Goal: Task Accomplishment & Management: Use online tool/utility

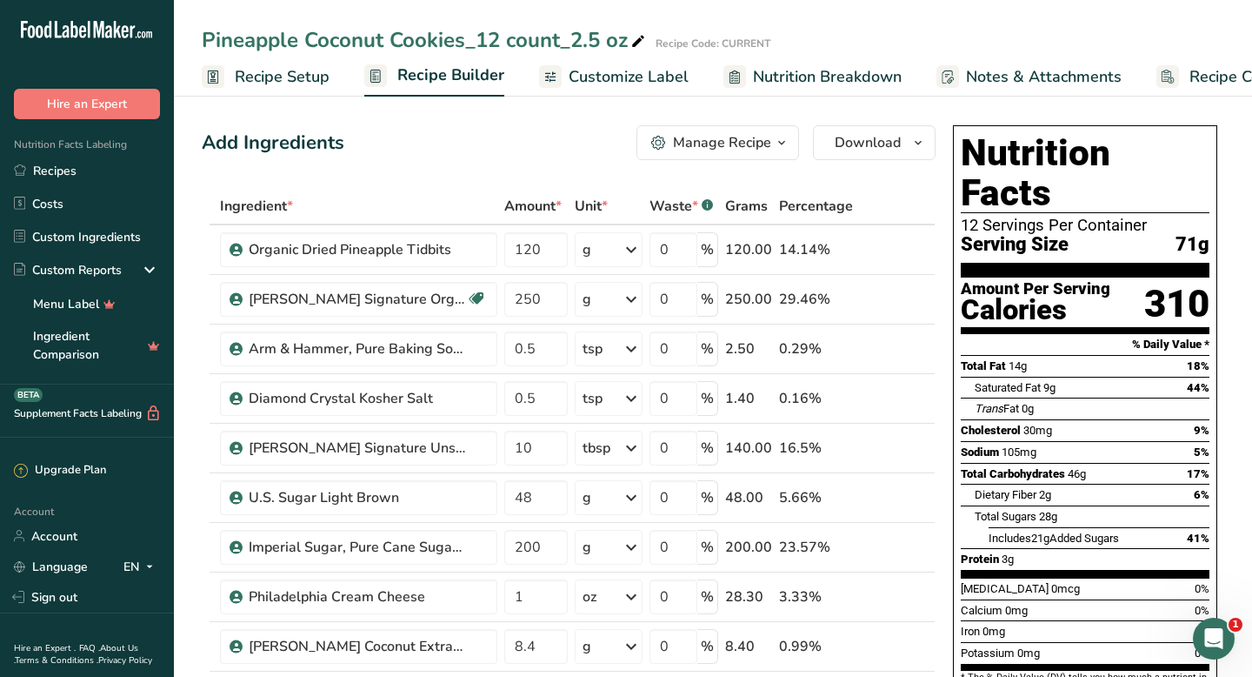
click at [786, 144] on icon "button" at bounding box center [782, 143] width 14 height 22
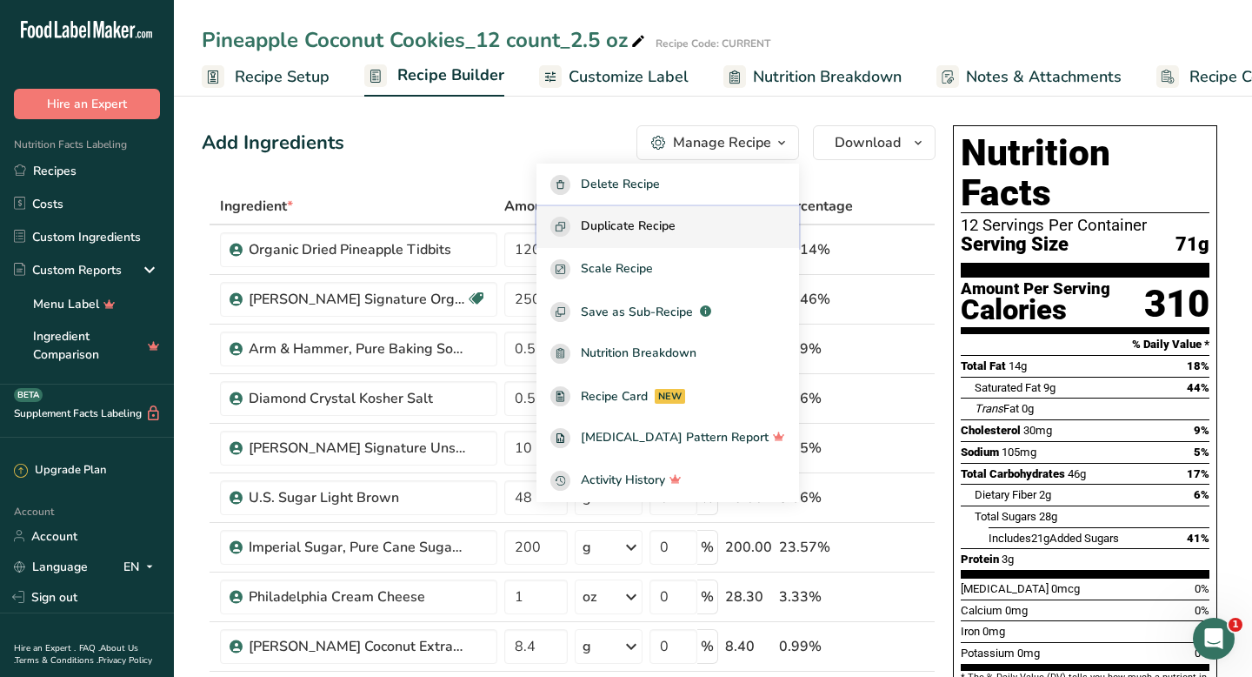
click at [707, 231] on div "Duplicate Recipe" at bounding box center [668, 227] width 235 height 20
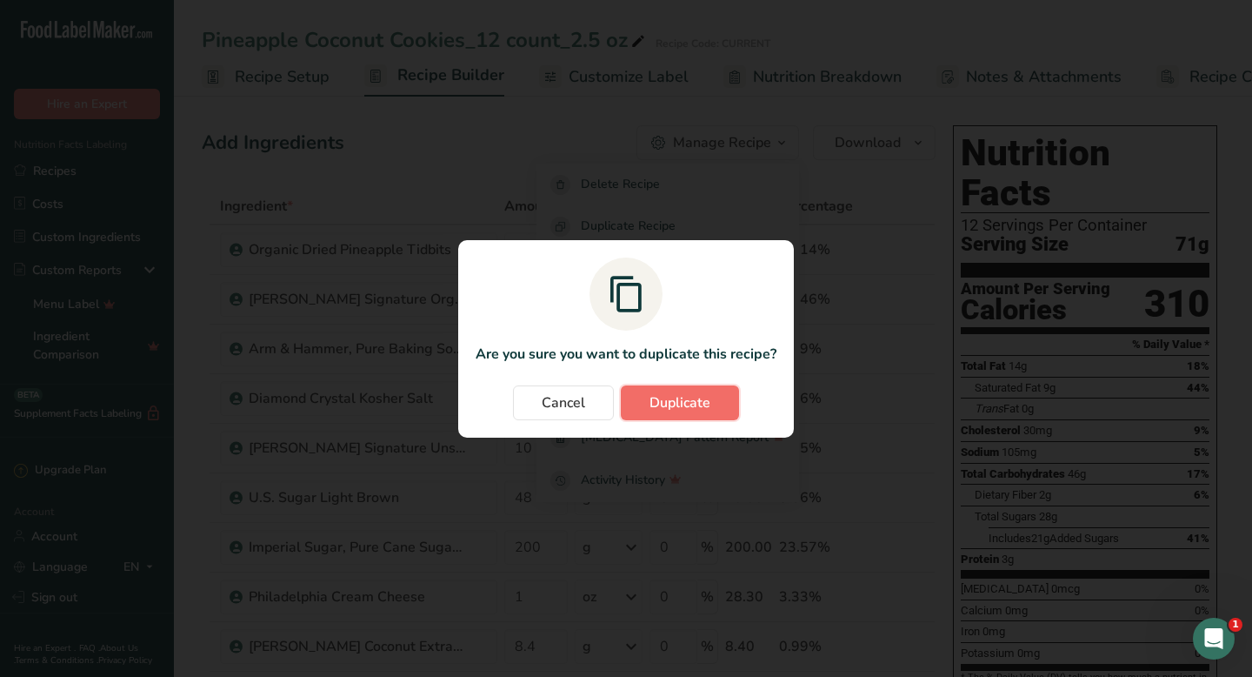
click at [669, 398] on span "Duplicate" at bounding box center [680, 402] width 61 height 21
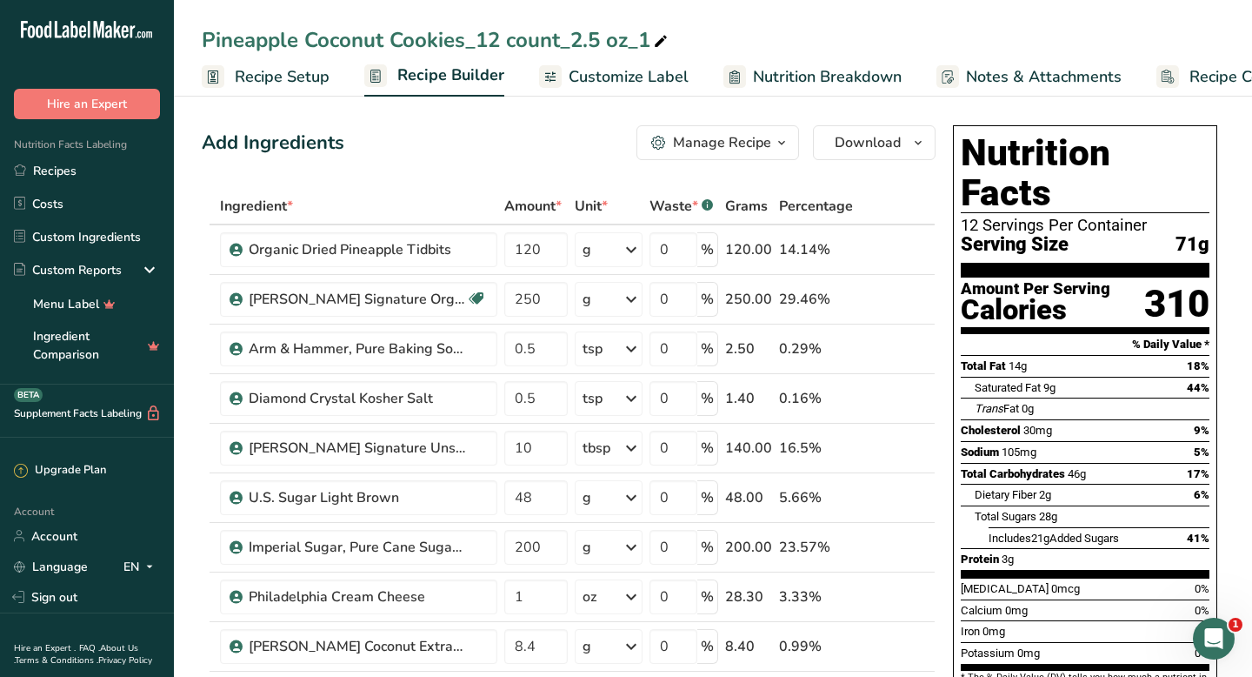
click at [478, 37] on div "Pineapple Coconut Cookies_12 count_2.5 oz_1" at bounding box center [437, 39] width 470 height 31
click at [312, 79] on span "Recipe Setup" at bounding box center [282, 76] width 95 height 23
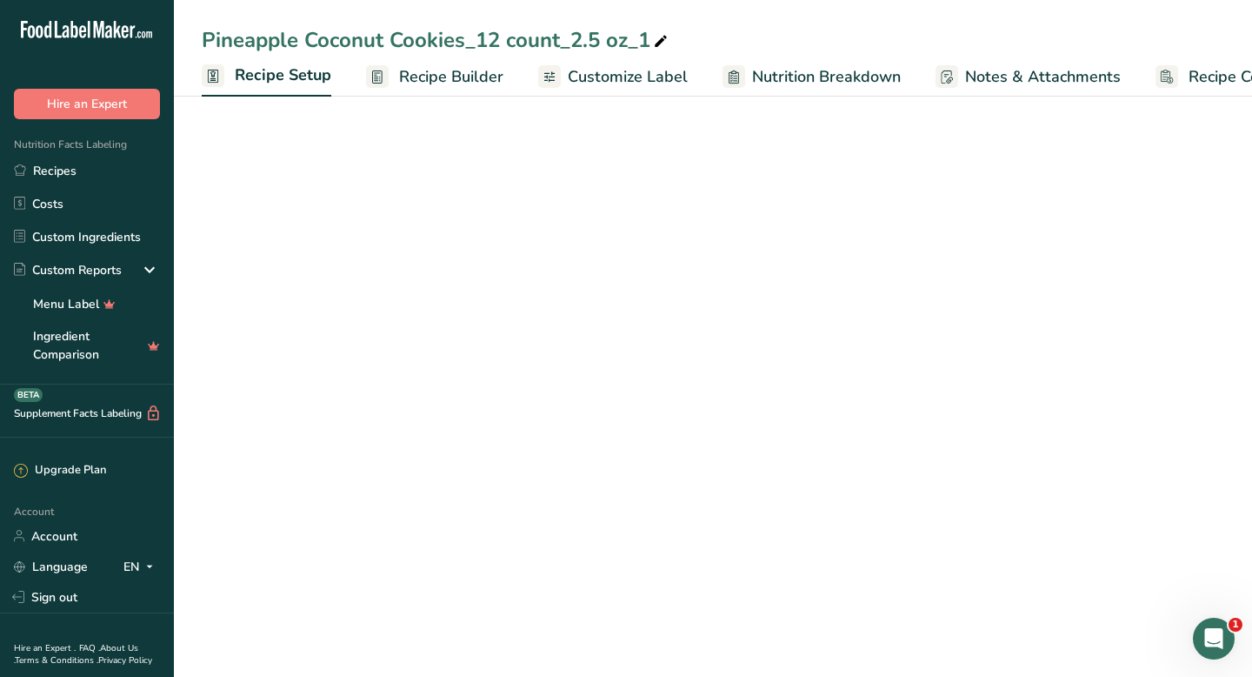
scroll to position [0, 6]
select select "5"
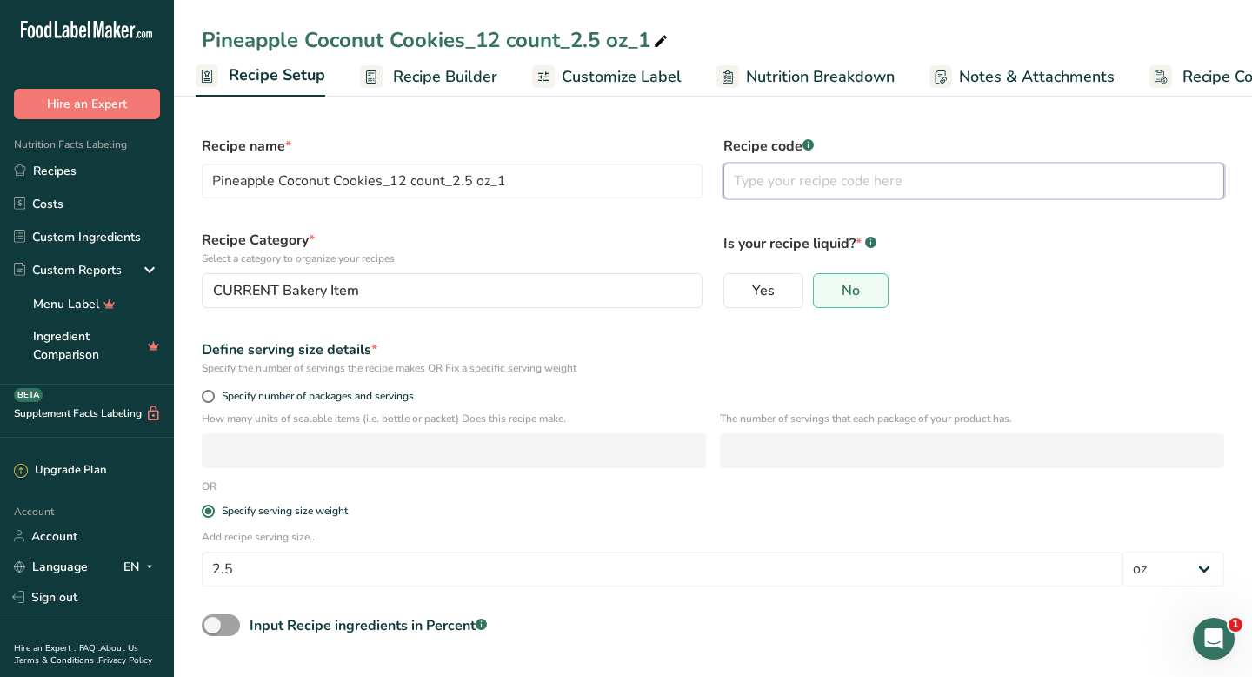
click at [731, 190] on input "text" at bounding box center [974, 181] width 501 height 35
type input "A"
type input "REVISED"
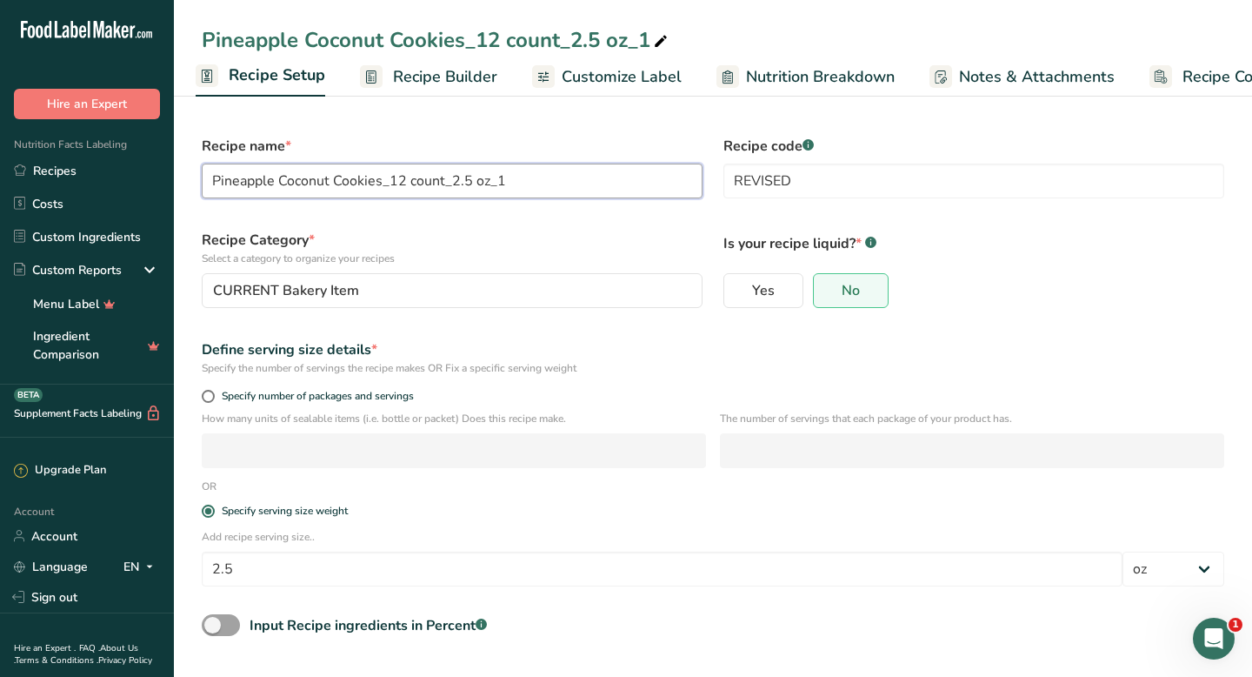
click at [404, 182] on input "Pineapple Coconut Cookies_12 count_2.5 oz_1" at bounding box center [452, 181] width 501 height 35
drag, startPoint x: 393, startPoint y: 181, endPoint x: 495, endPoint y: 174, distance: 102.0
click at [495, 174] on input "Pineapple Coconut Cookies_12 count_2.5 oz_1" at bounding box center [452, 181] width 501 height 35
drag, startPoint x: 416, startPoint y: 180, endPoint x: 459, endPoint y: 180, distance: 43.5
click at [459, 180] on input "Pineapple Coconut Cookies_1oz cookies" at bounding box center [452, 181] width 501 height 35
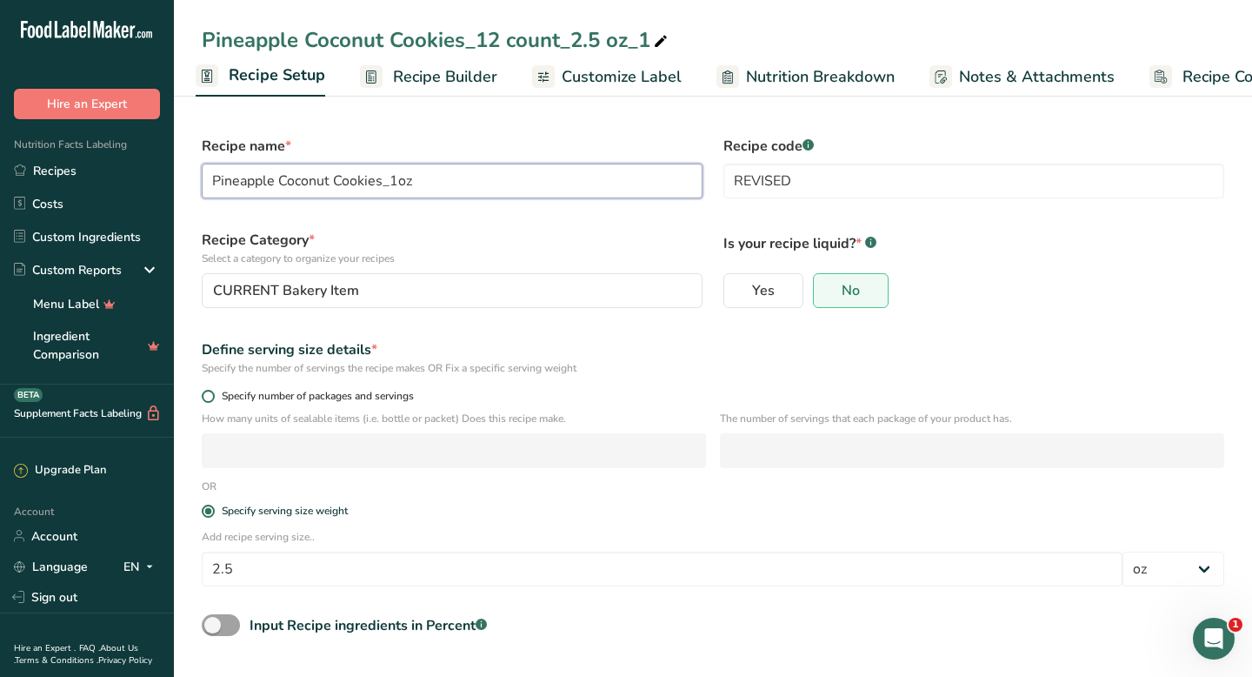
scroll to position [63, 0]
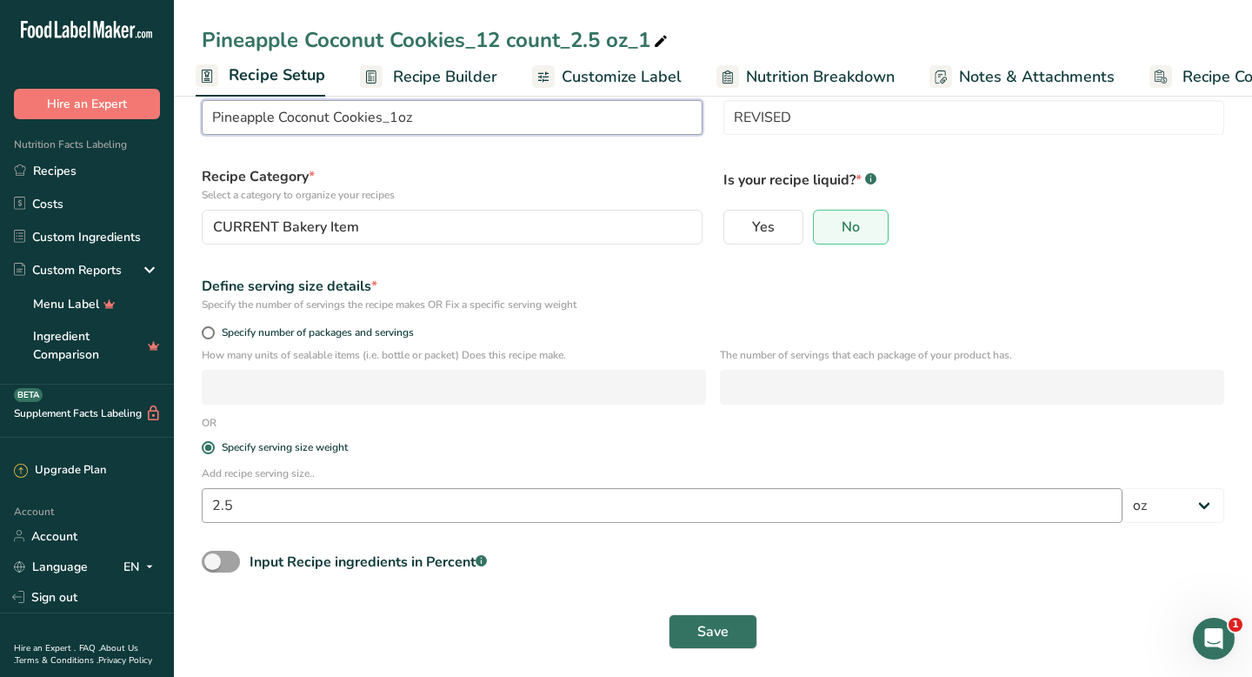
type input "Pineapple Coconut Cookies_1oz"
drag, startPoint x: 237, startPoint y: 505, endPoint x: 193, endPoint y: 504, distance: 44.4
click at [193, 504] on div "Add recipe serving size.. 2.5 Grams kg mg mcg lb oz l mL fl oz tbsp tsp cup qt …" at bounding box center [713, 499] width 1044 height 68
type input "1"
click at [709, 638] on span "Save" at bounding box center [713, 631] width 31 height 21
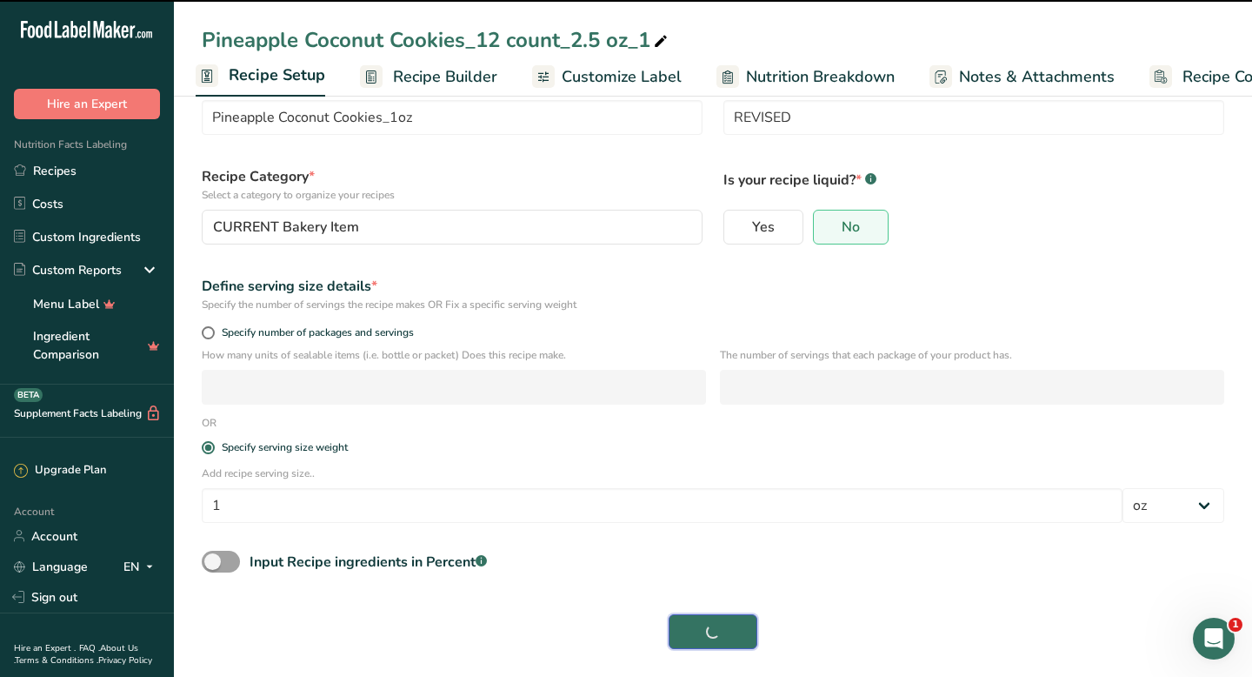
type input "Pineapple Coconut Cookies_1oz"
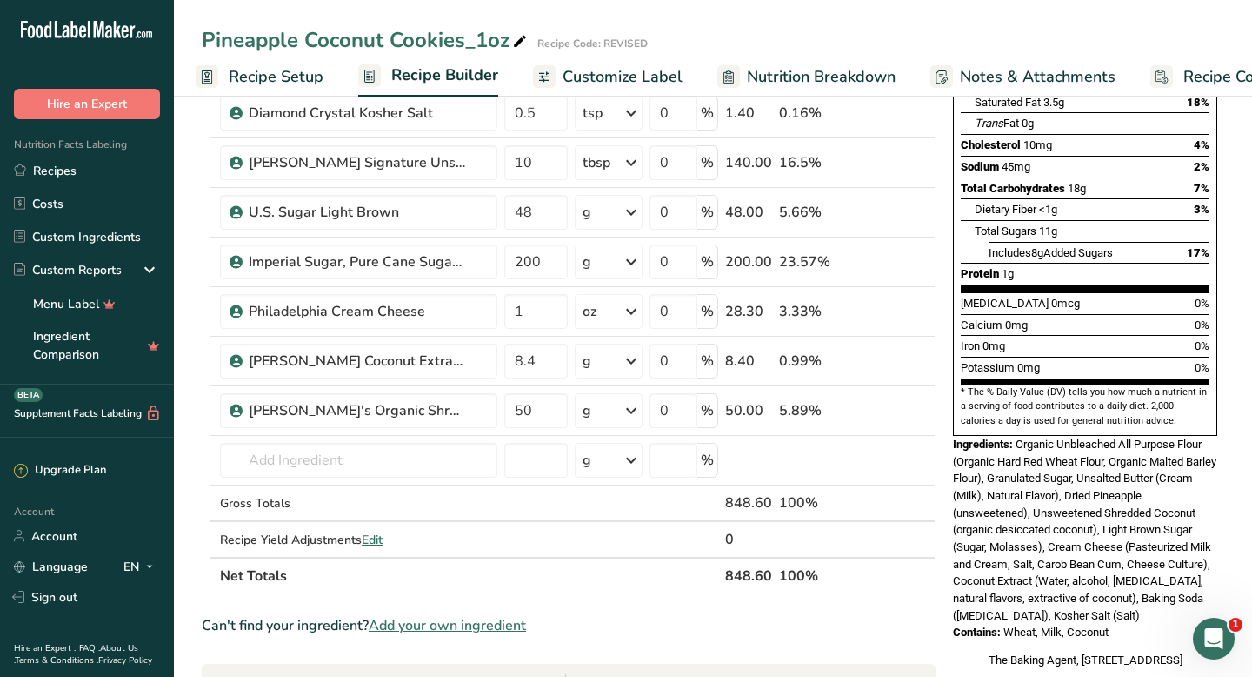
scroll to position [291, 0]
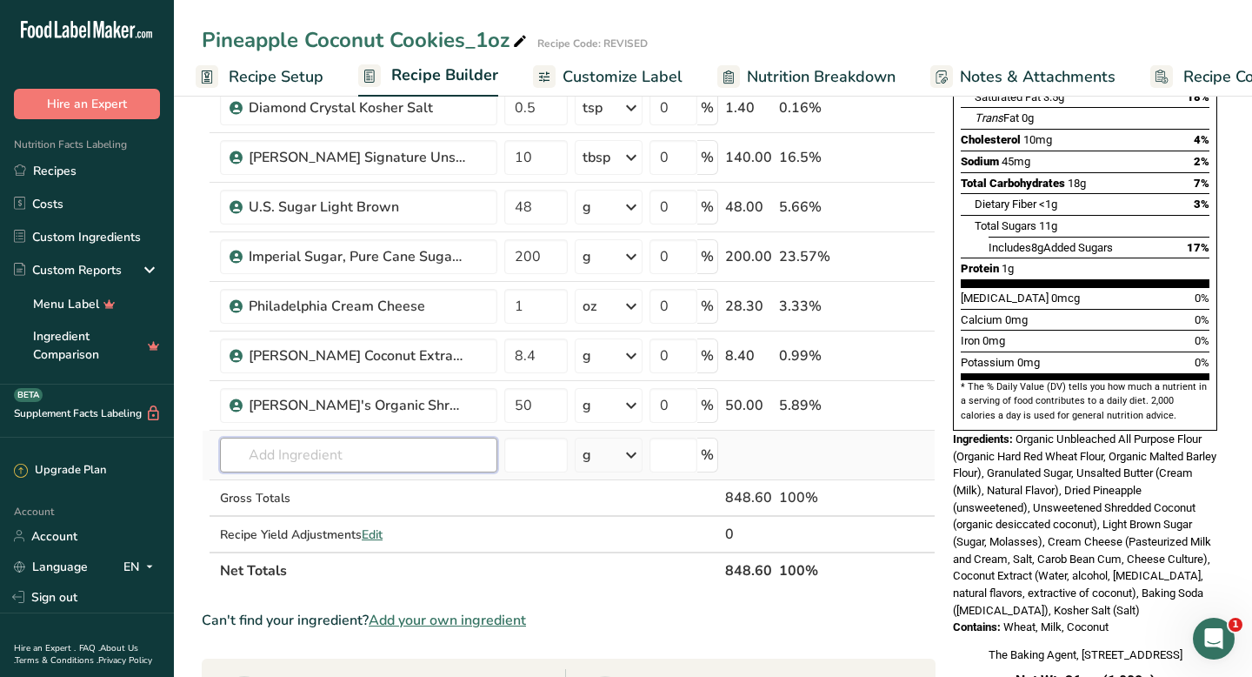
click at [268, 461] on input "text" at bounding box center [358, 454] width 277 height 35
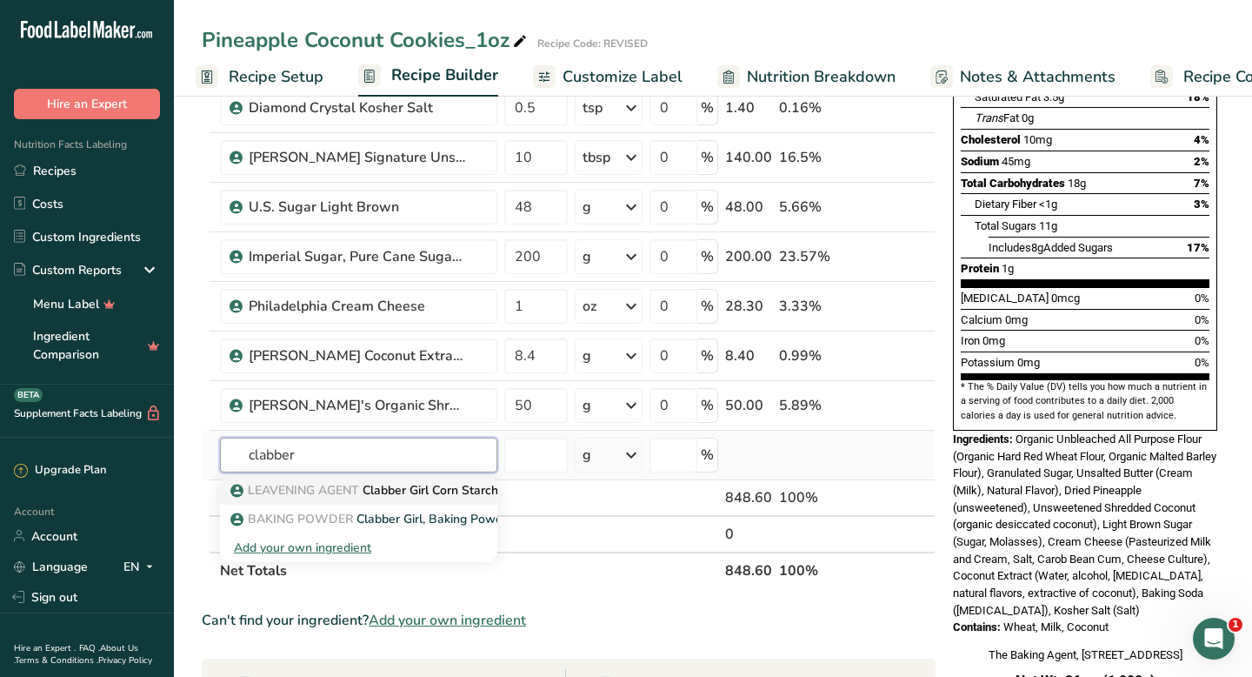
type input "clabber"
click at [290, 491] on span "LEAVENING AGENT" at bounding box center [303, 490] width 111 height 17
type input "Clabber Girl Corn Starch"
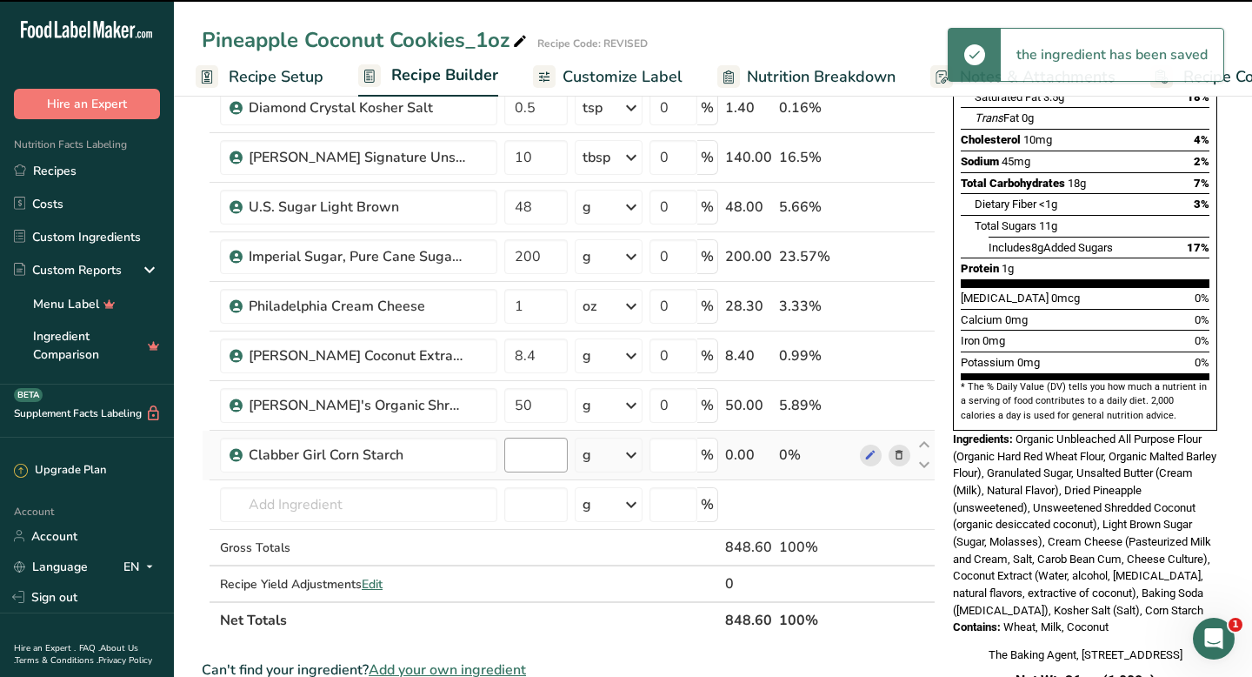
type input "0"
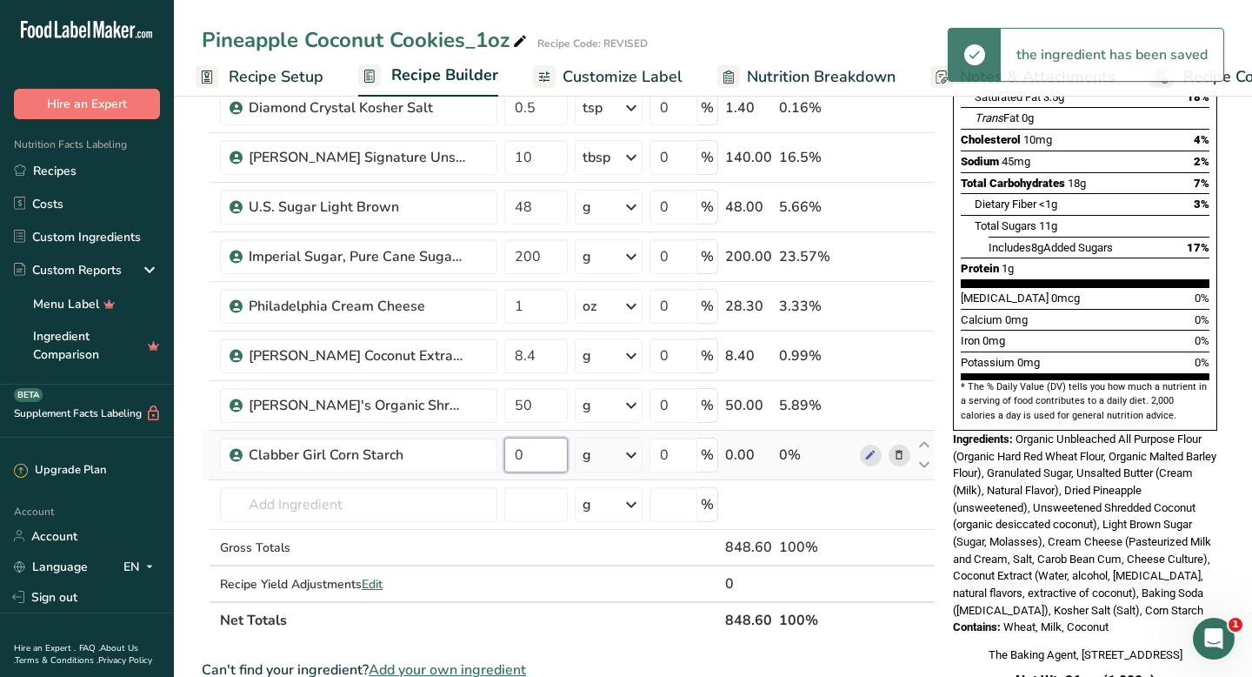
click at [515, 457] on input "0" at bounding box center [535, 454] width 63 height 35
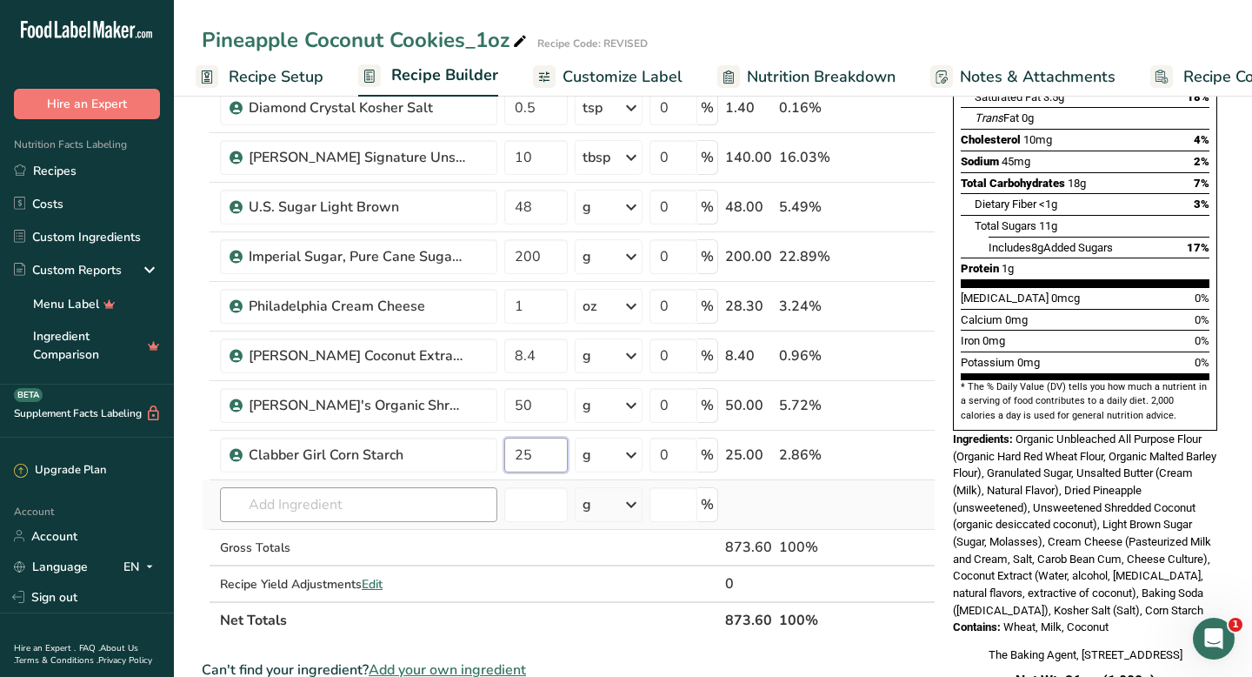
type input "25"
click at [320, 499] on div "Ingredient * Amount * Unit * Waste * .a-a{fill:#347362;}.b-a{fill:#fff;} Grams …" at bounding box center [569, 267] width 734 height 741
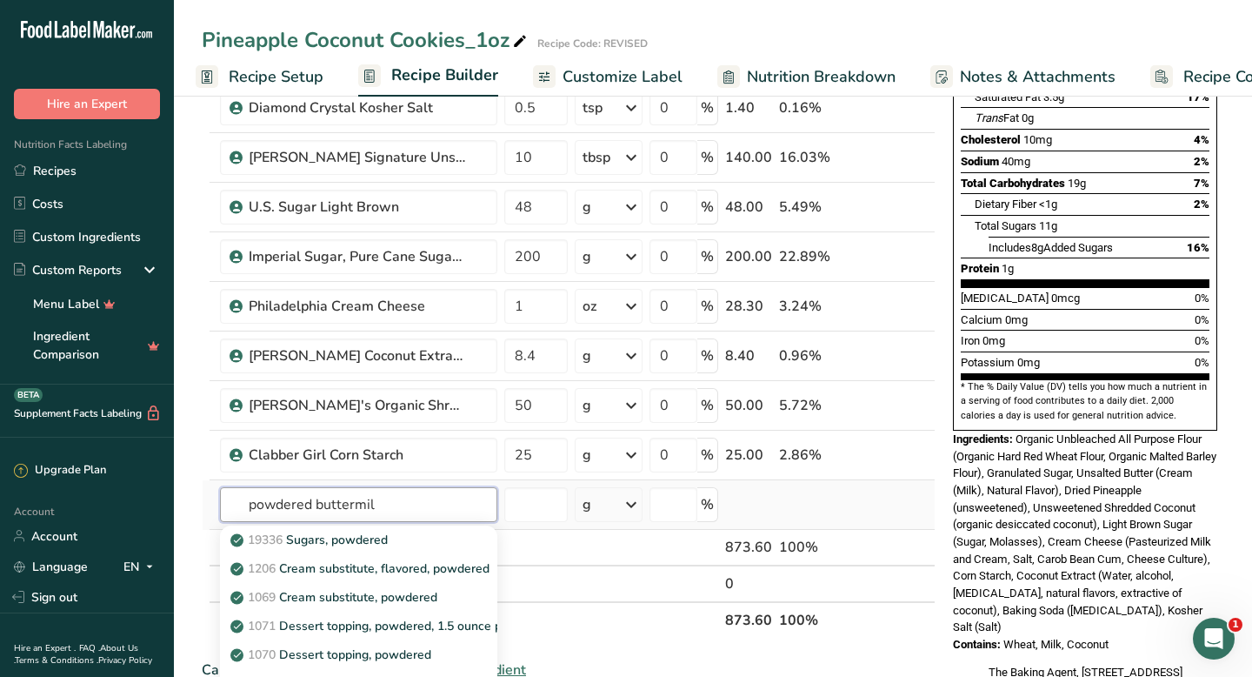
type input "powdered buttermilk"
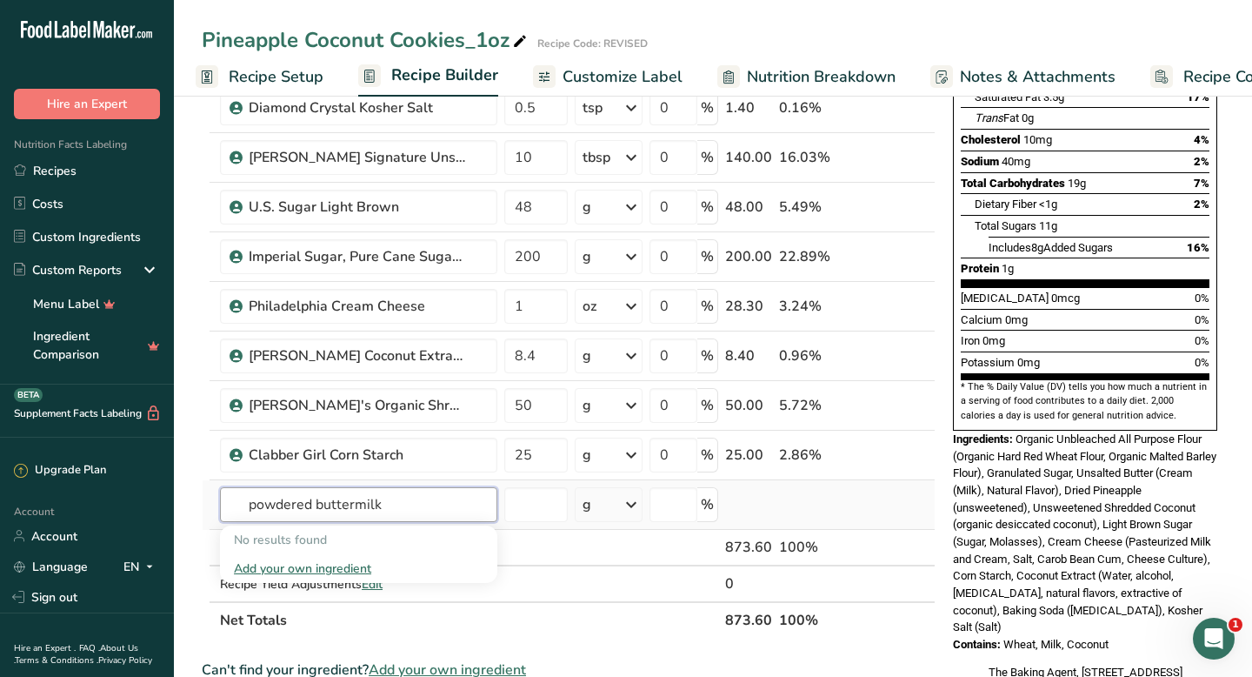
drag, startPoint x: 403, startPoint y: 496, endPoint x: 259, endPoint y: 493, distance: 143.5
click at [259, 493] on input "powdered buttermilk" at bounding box center [358, 504] width 277 height 35
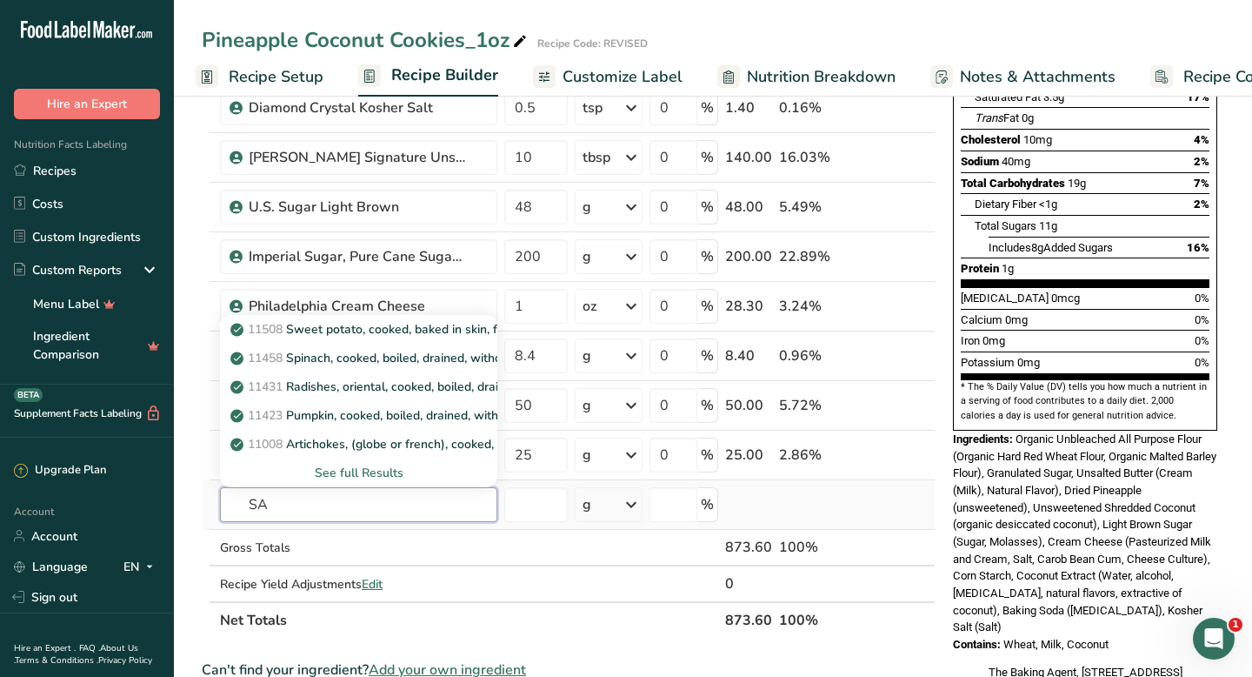
type input "S"
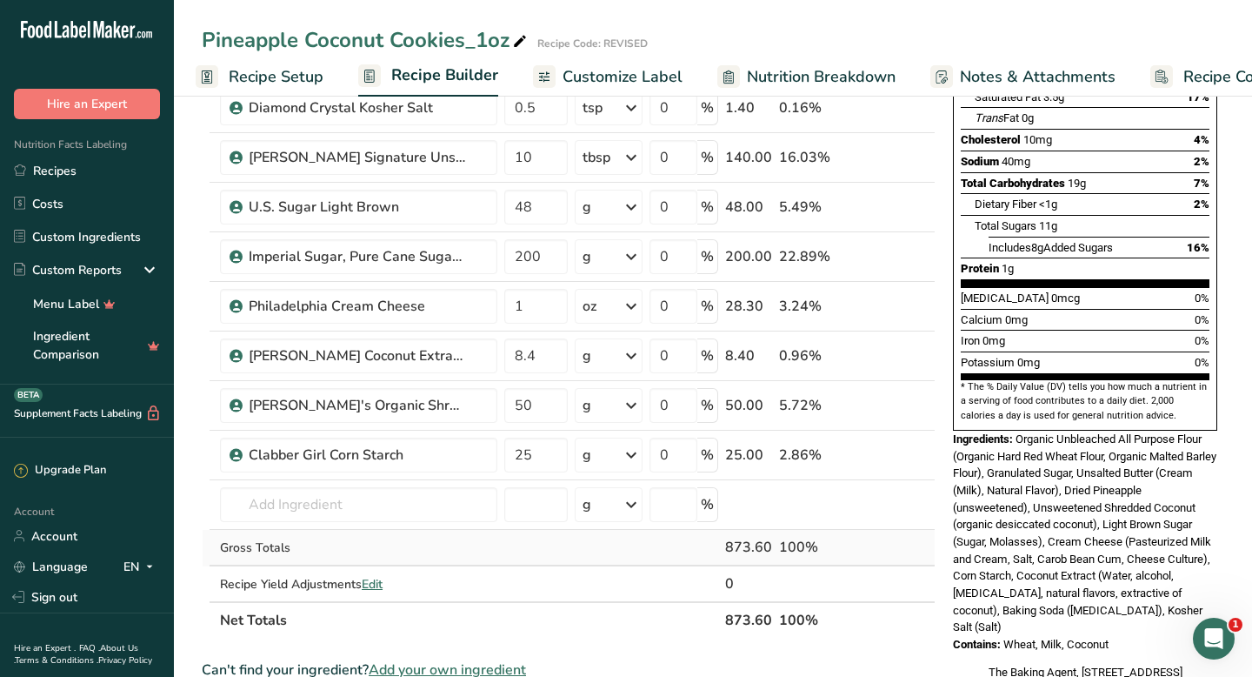
click at [628, 559] on td at bounding box center [608, 548] width 75 height 37
click at [431, 501] on input "text" at bounding box center [358, 504] width 277 height 35
type input "A"
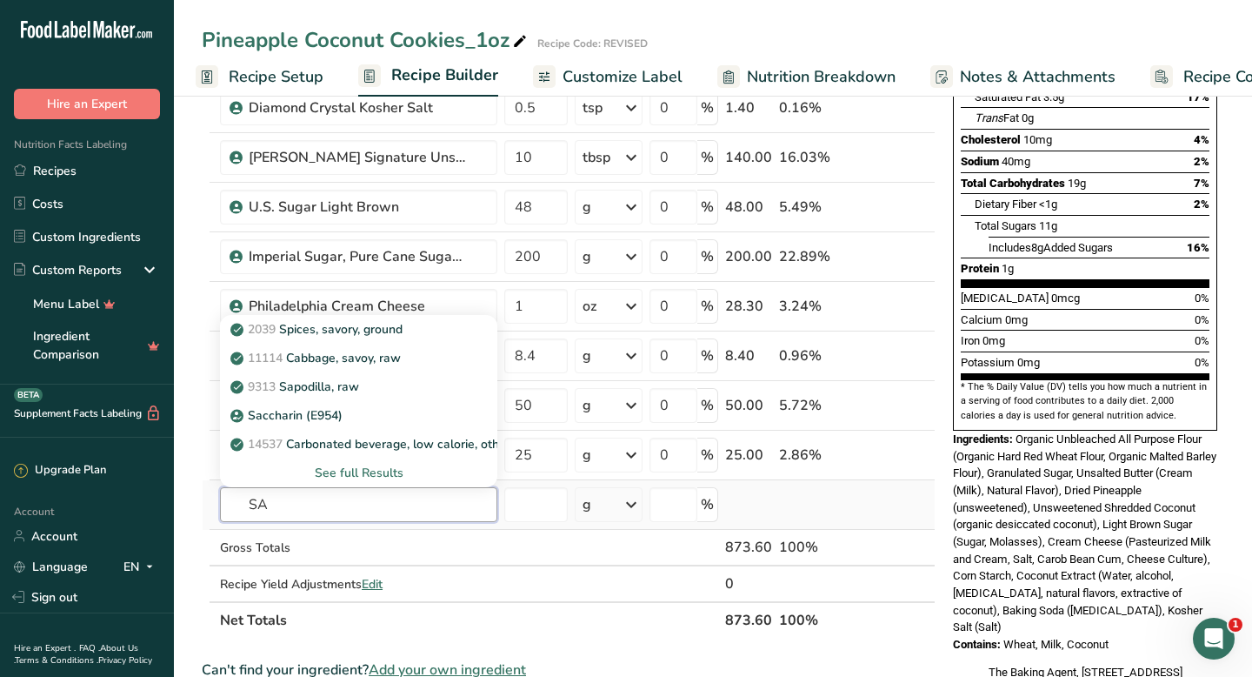
type input "S"
type input "A"
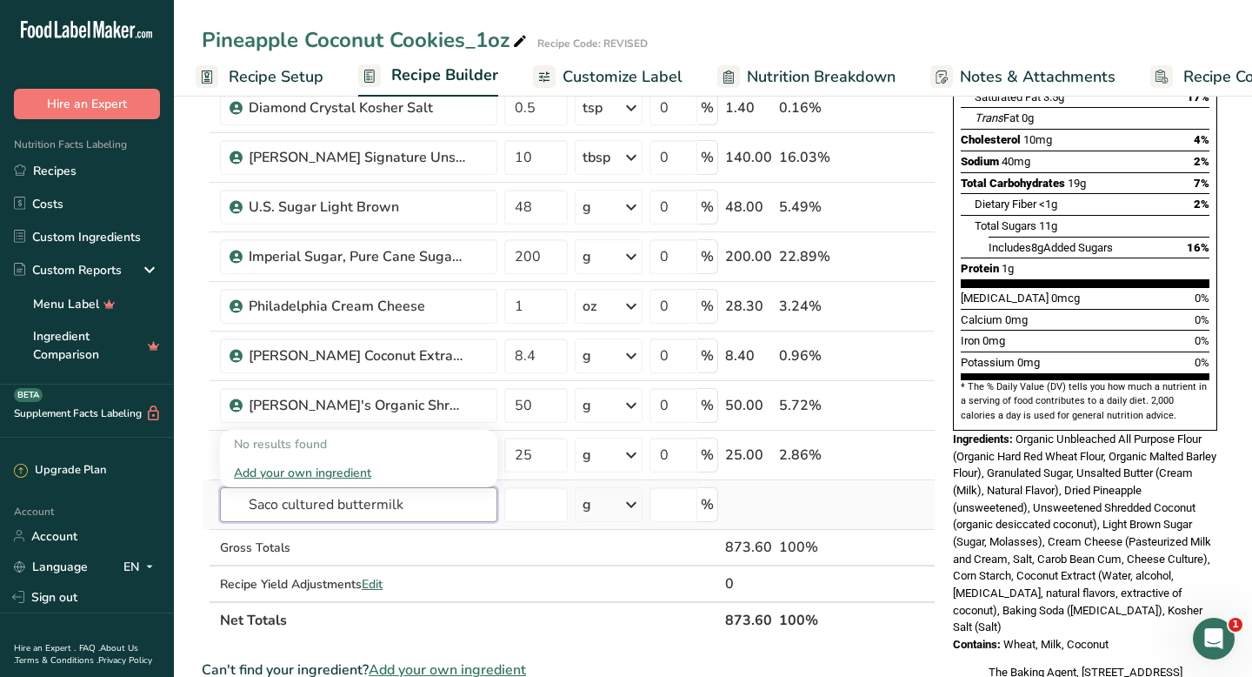
type input "Saco cultured buttermilk"
click at [351, 471] on div "Add your own ingredient" at bounding box center [359, 473] width 250 height 18
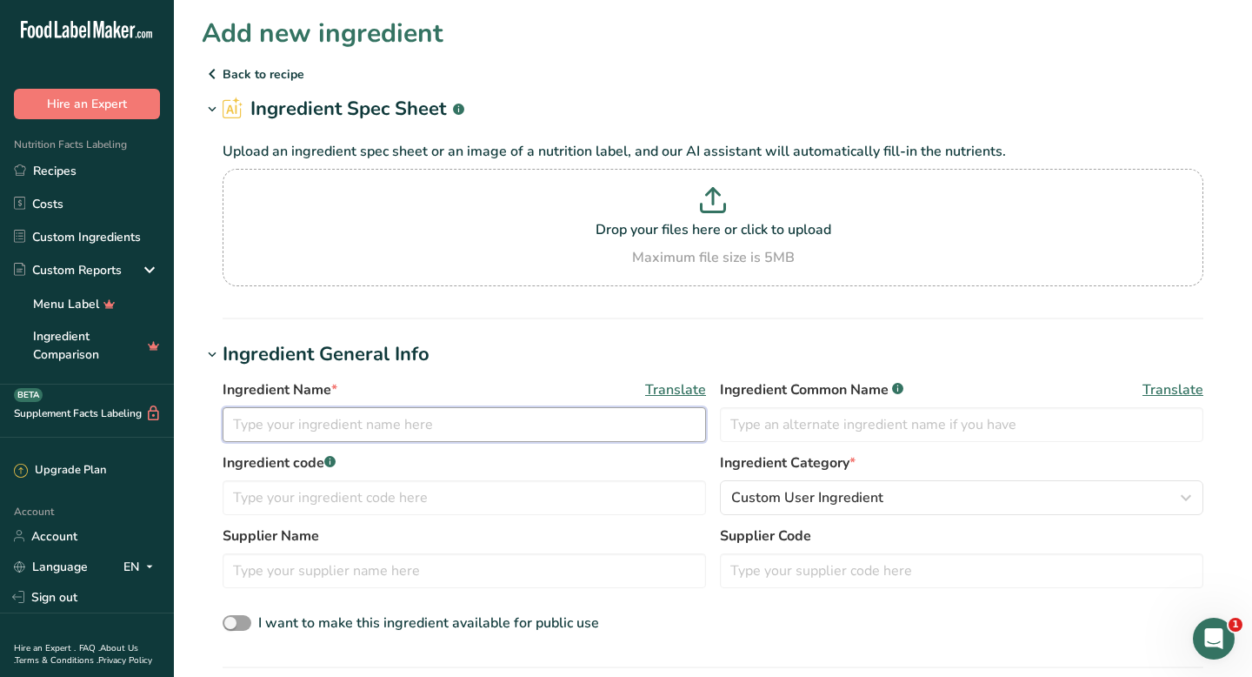
click at [340, 431] on input "text" at bounding box center [465, 424] width 484 height 35
click at [234, 422] on input "Cultured Buttermilk" at bounding box center [465, 424] width 484 height 35
click at [411, 430] on input "SACO Cultured Buttermilk" at bounding box center [465, 424] width 484 height 35
type input "SACO Cultured Buttermilk Blend"
click at [804, 427] on input "text" at bounding box center [962, 424] width 484 height 35
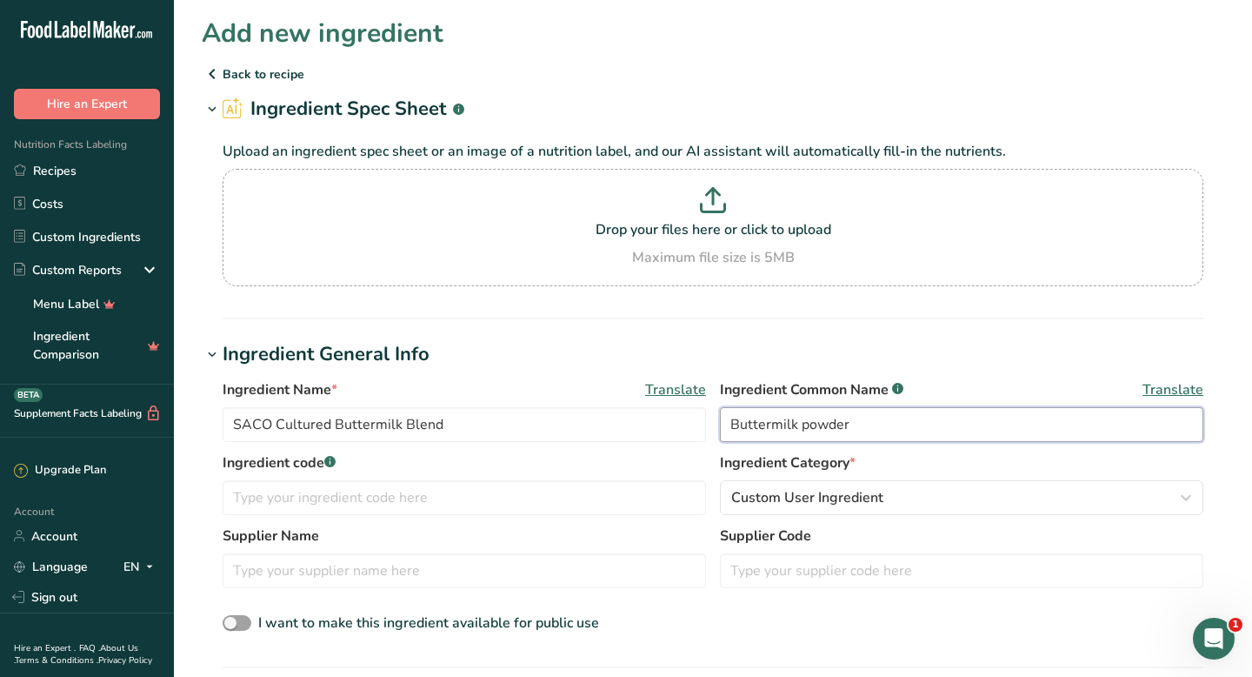
type input "Buttermilk powder"
click at [511, 500] on input "text" at bounding box center [465, 497] width 484 height 35
type input "LEAVENING AGENT"
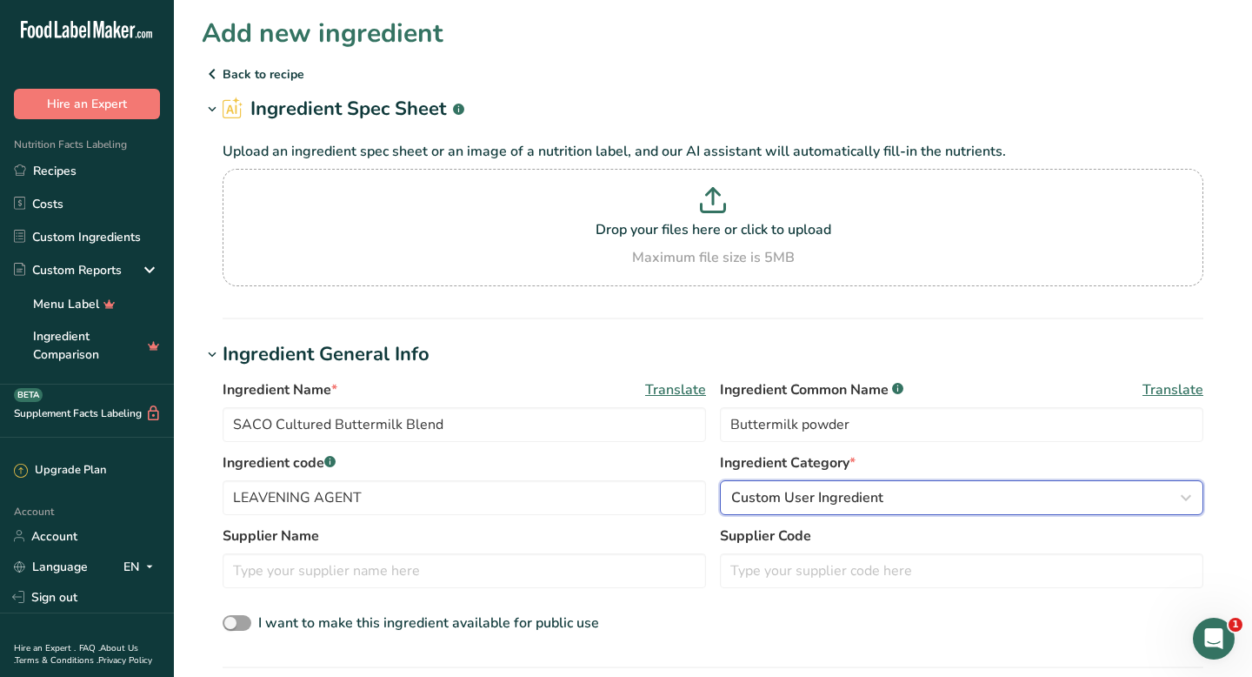
click at [736, 486] on button "Custom User Ingredient" at bounding box center [962, 497] width 484 height 35
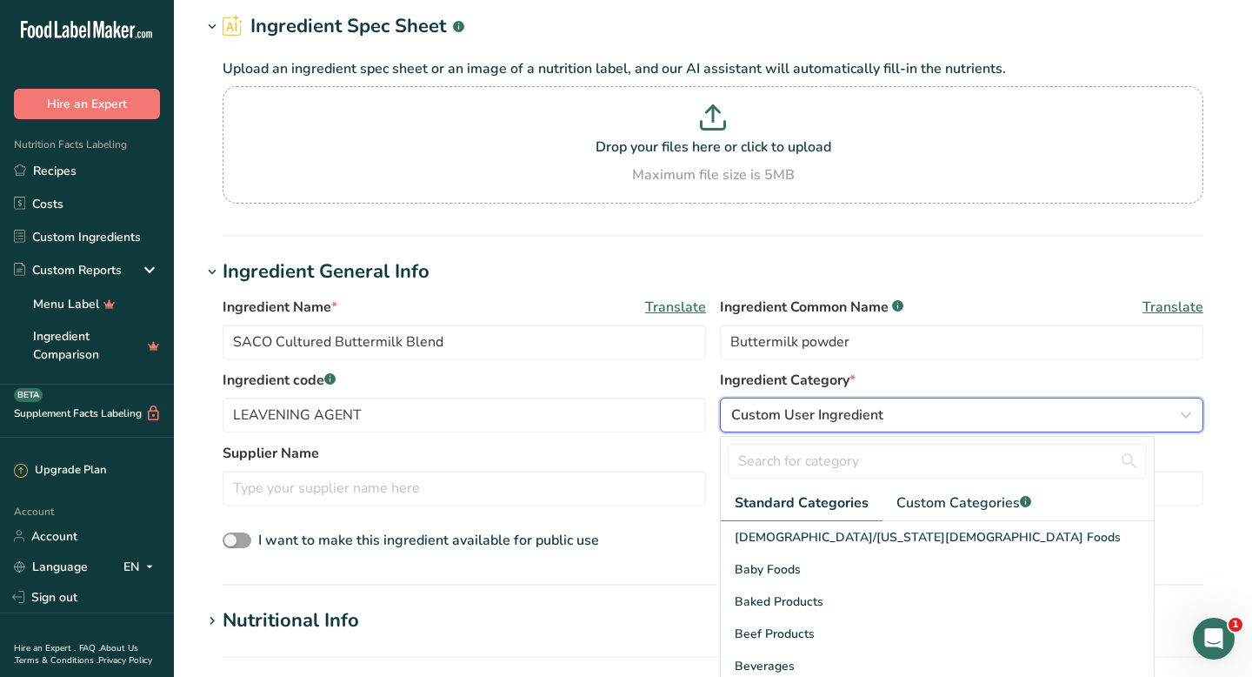
scroll to position [93, 0]
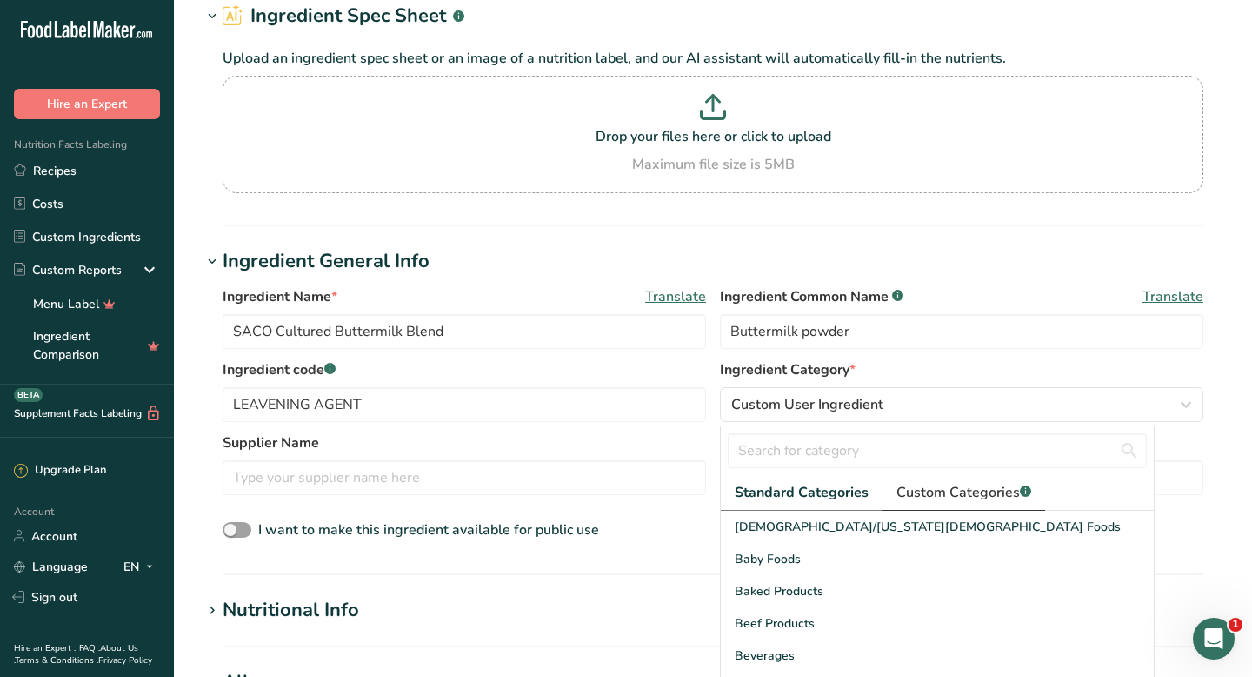
click at [852, 494] on span "Custom Categories .a-a{fill:#347362;}.b-a{fill:#fff;}" at bounding box center [964, 492] width 135 height 21
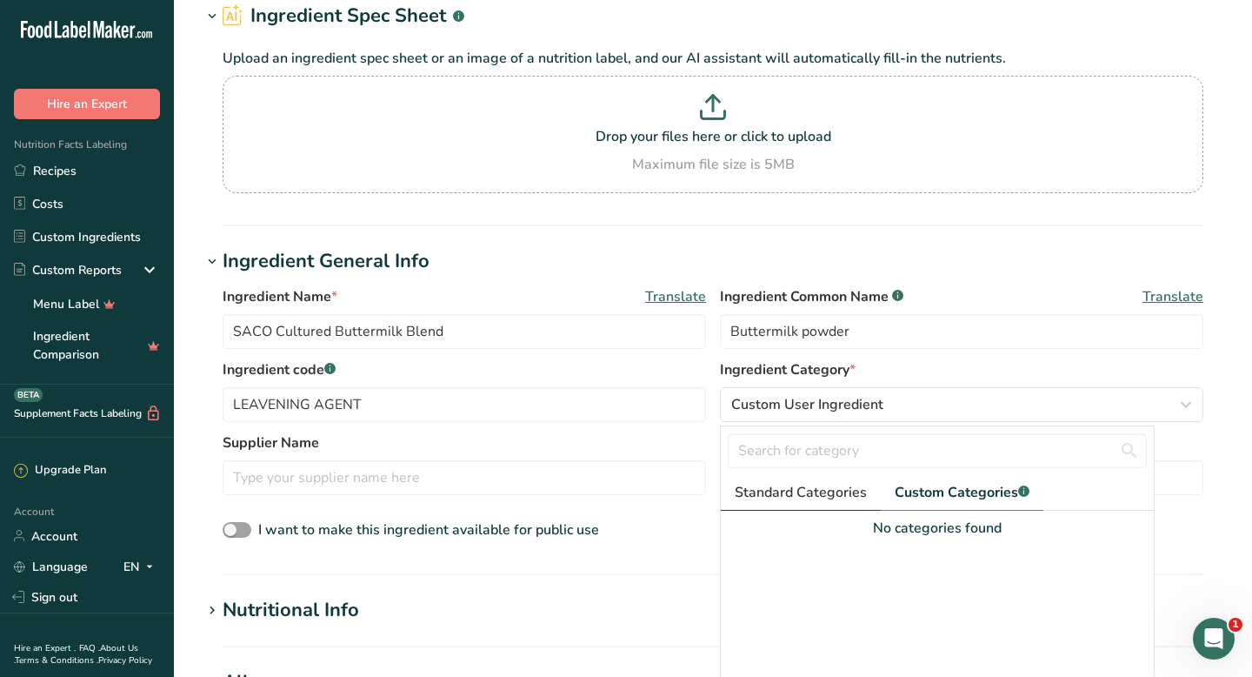
click at [778, 484] on span "Standard Categories" at bounding box center [801, 492] width 132 height 21
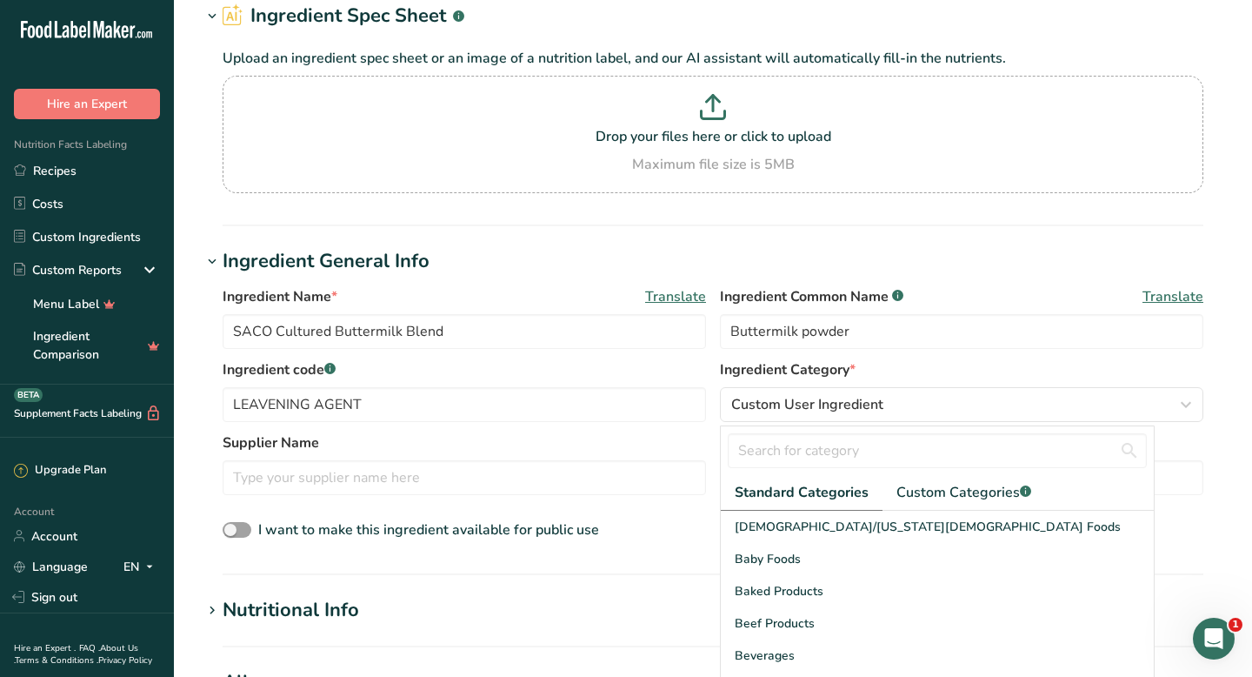
click at [710, 433] on div "Supplier Name Supplier Code" at bounding box center [713, 468] width 981 height 73
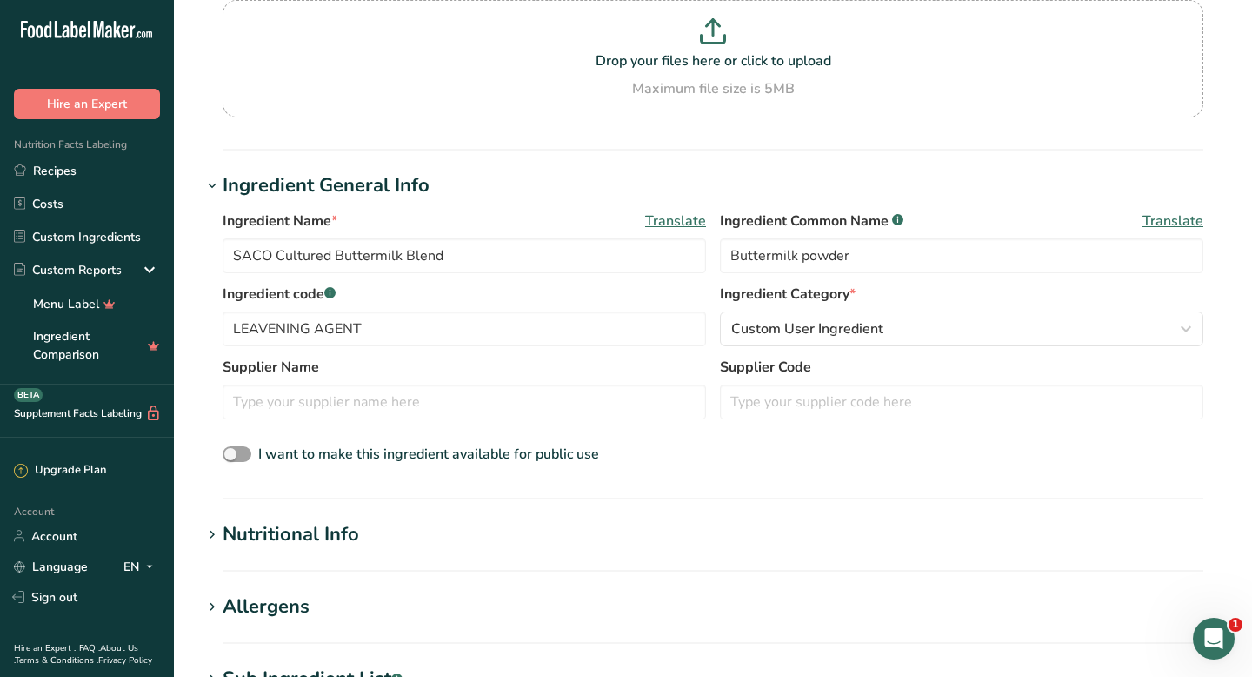
scroll to position [172, 0]
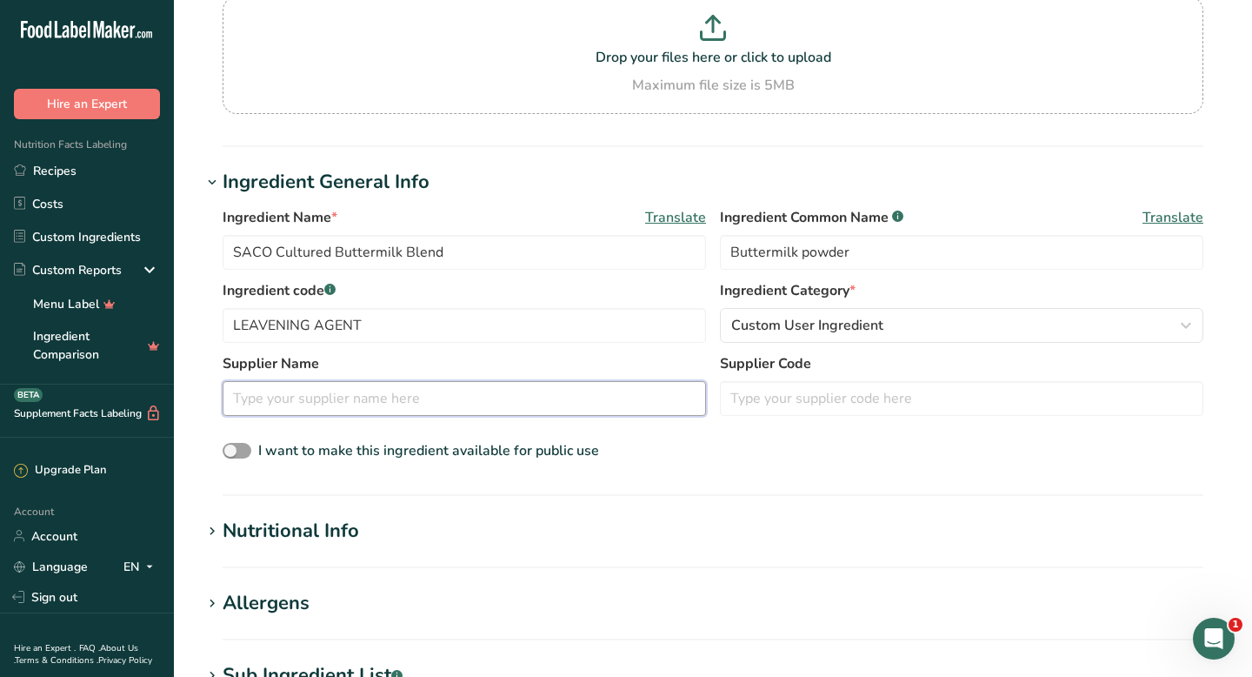
click at [614, 405] on input "text" at bounding box center [465, 398] width 484 height 35
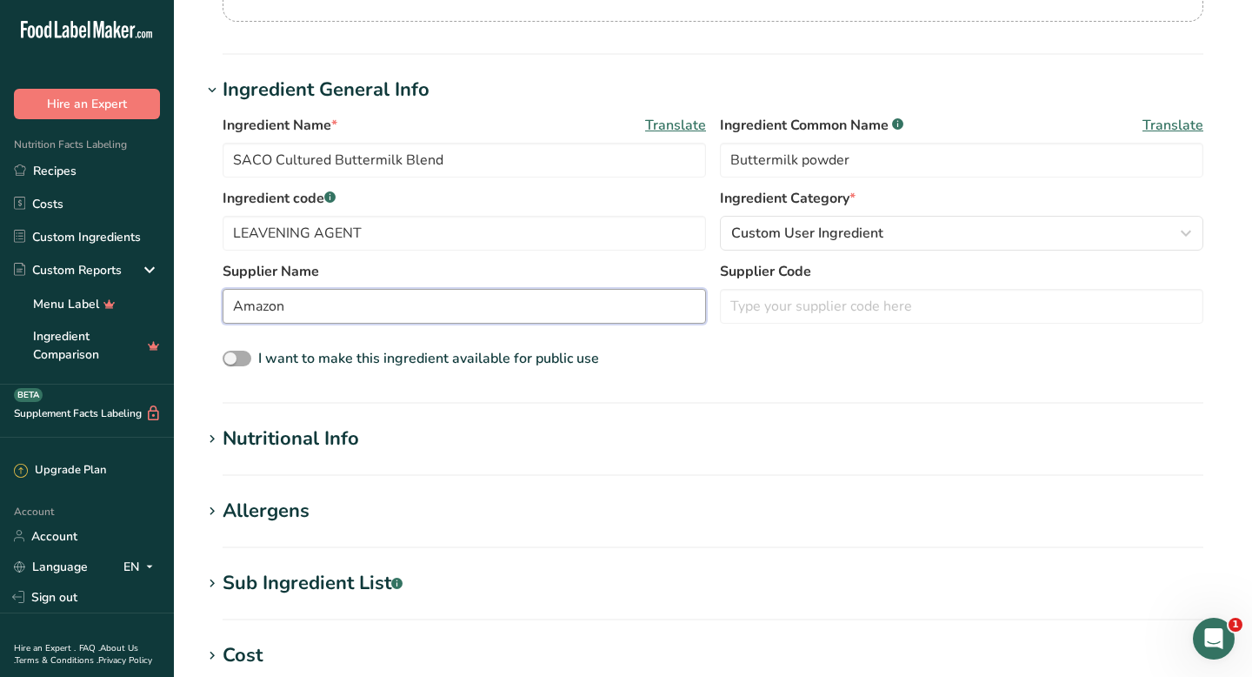
scroll to position [266, 0]
type input "Amazon"
click at [357, 439] on div "Nutritional Info" at bounding box center [291, 437] width 137 height 29
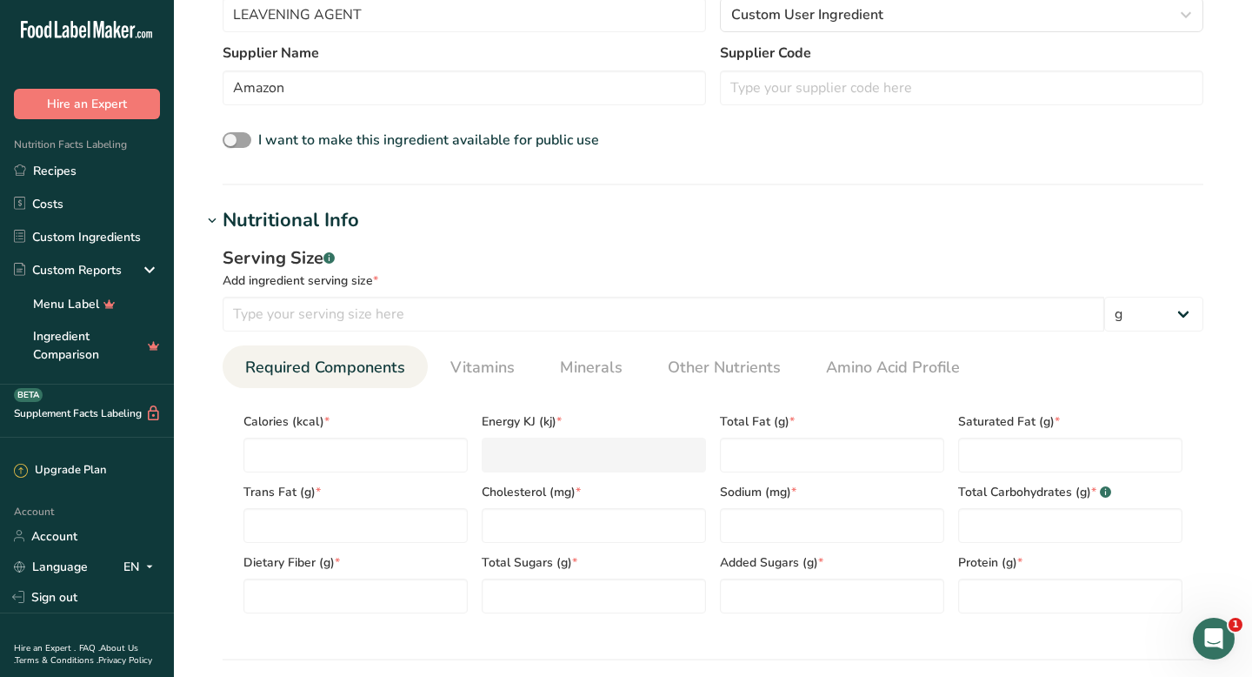
scroll to position [486, 0]
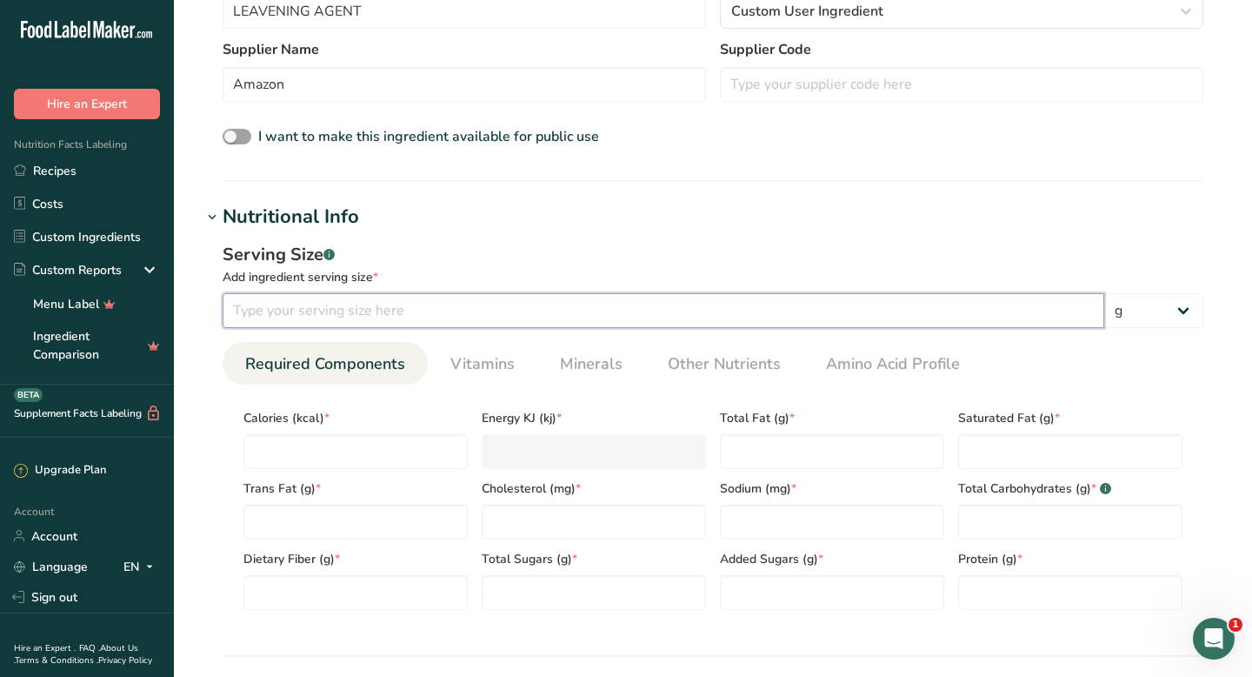
click at [328, 318] on input "number" at bounding box center [664, 310] width 882 height 35
type input "23"
click at [361, 443] on input "number" at bounding box center [356, 451] width 224 height 35
type input "80"
type KJ "334.7"
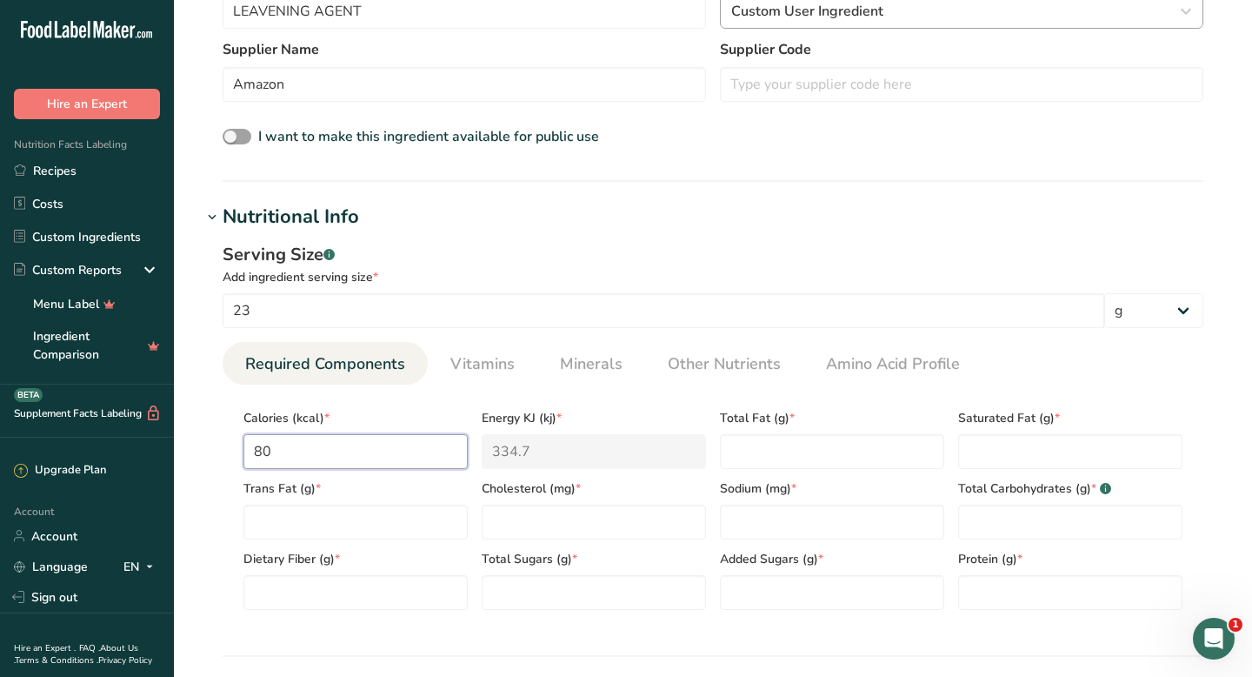
type input "80"
click at [731, 439] on Fat "number" at bounding box center [832, 451] width 224 height 35
type Fat "1"
type Fat "0"
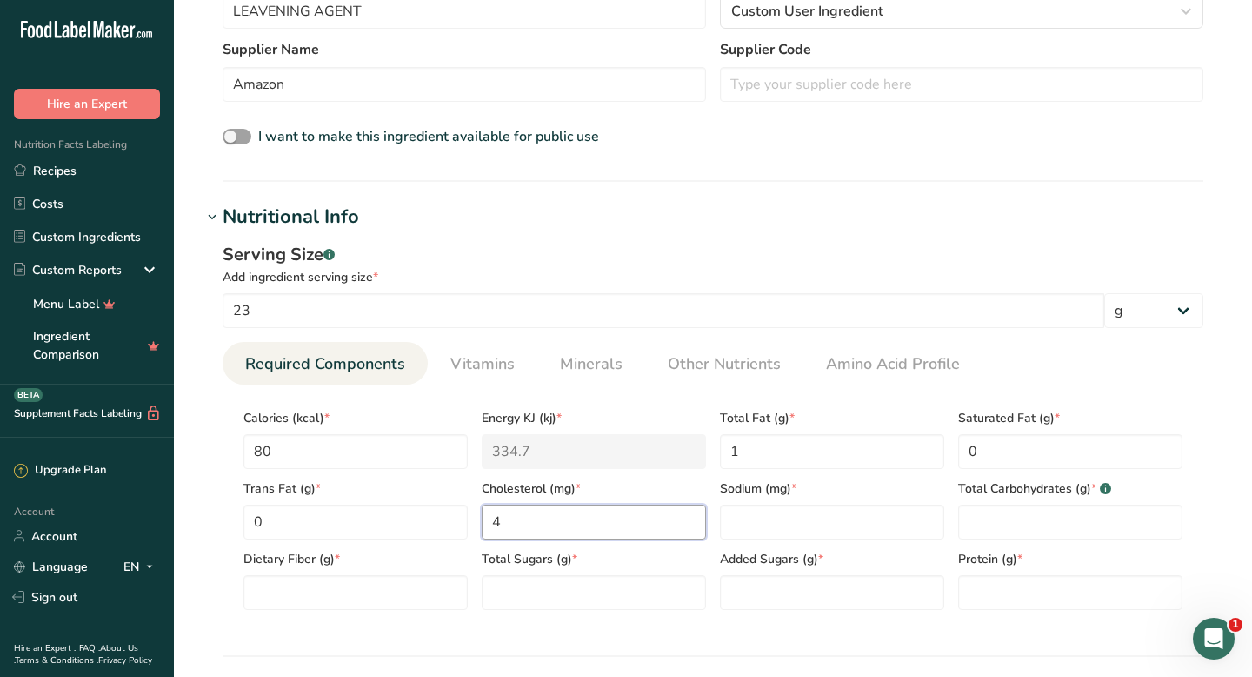
type input "4"
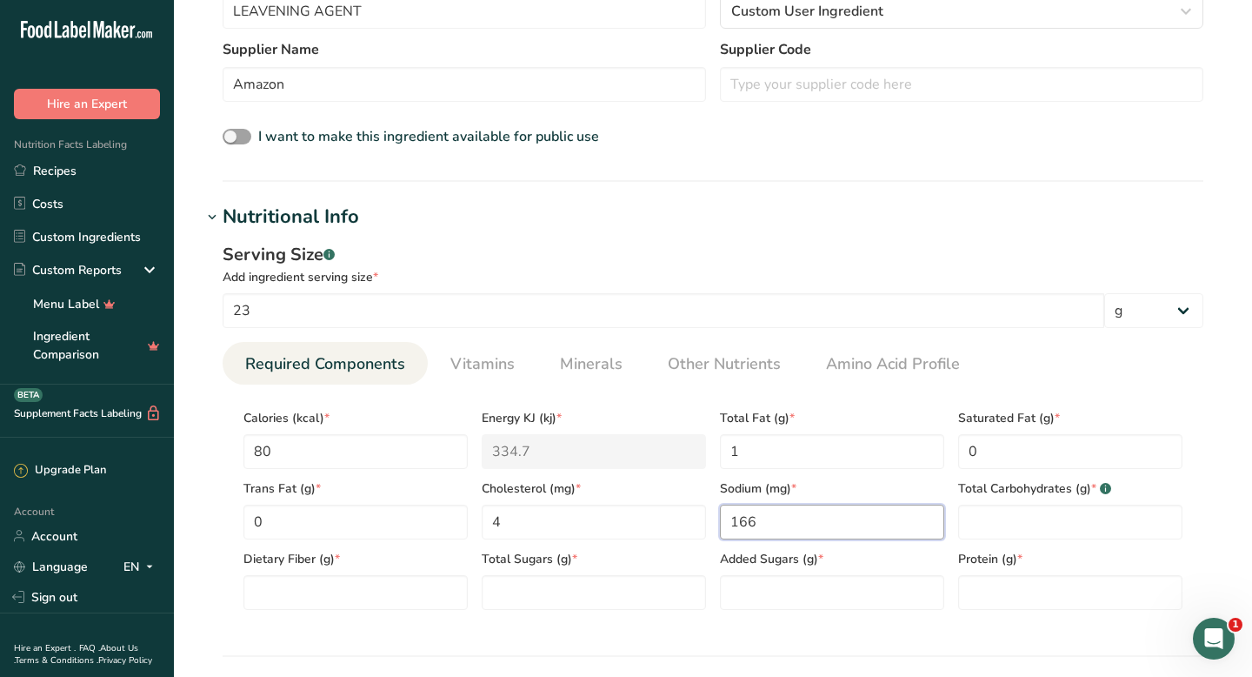
type input "166"
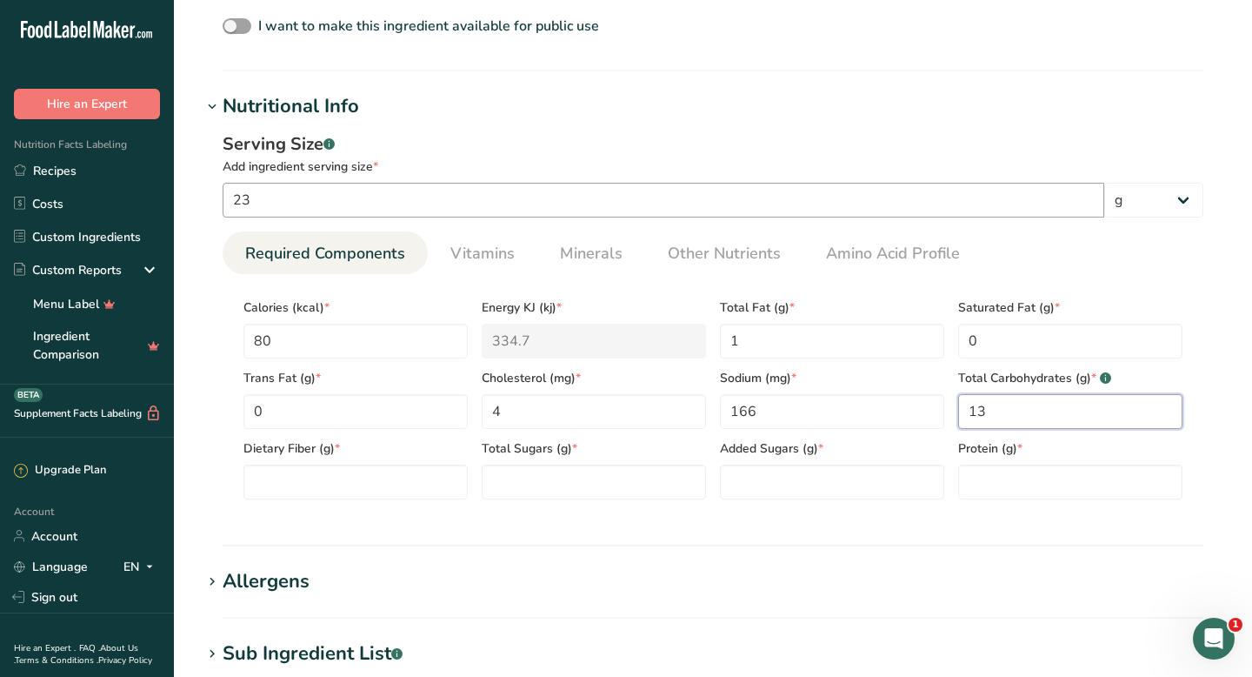
scroll to position [611, 0]
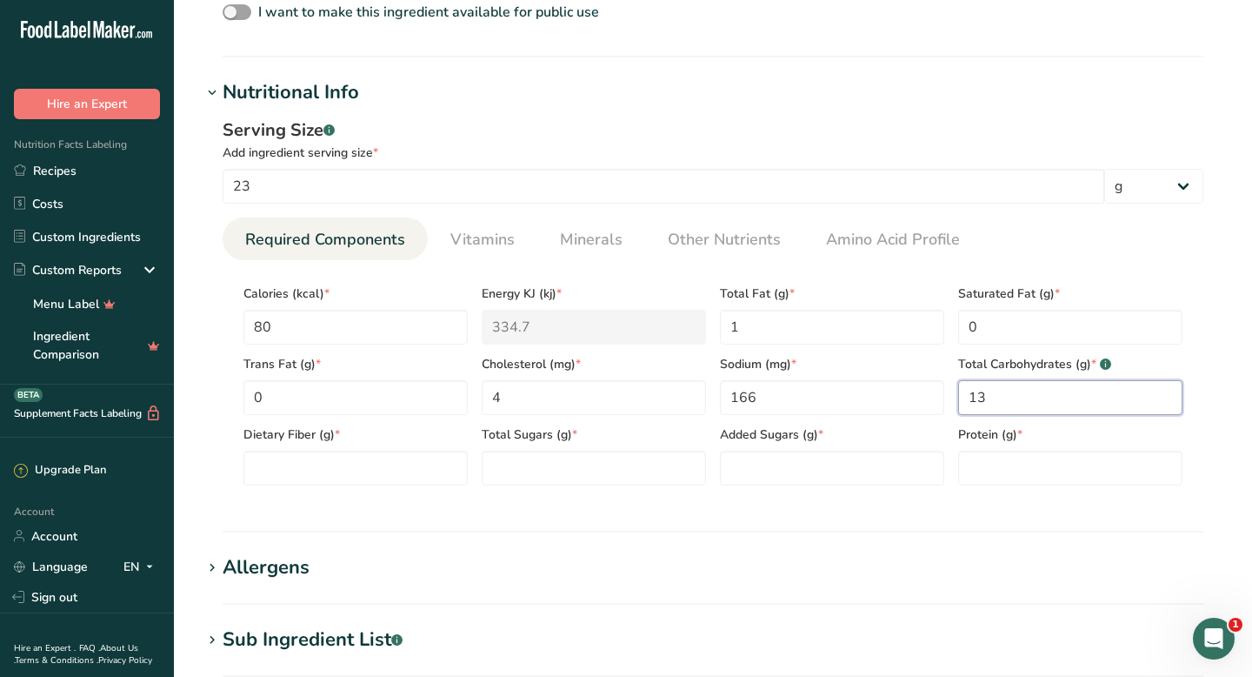
type Carbohydrates "13"
click at [424, 485] on section "Calories (kcal) * 80 Energy KJ (kj) * 334.7 Total Fat (g) * 1 Saturated Fat (g)…" at bounding box center [713, 379] width 981 height 239
click at [425, 466] on Fiber "number" at bounding box center [356, 468] width 224 height 35
type Fiber "0"
type Sugars "12"
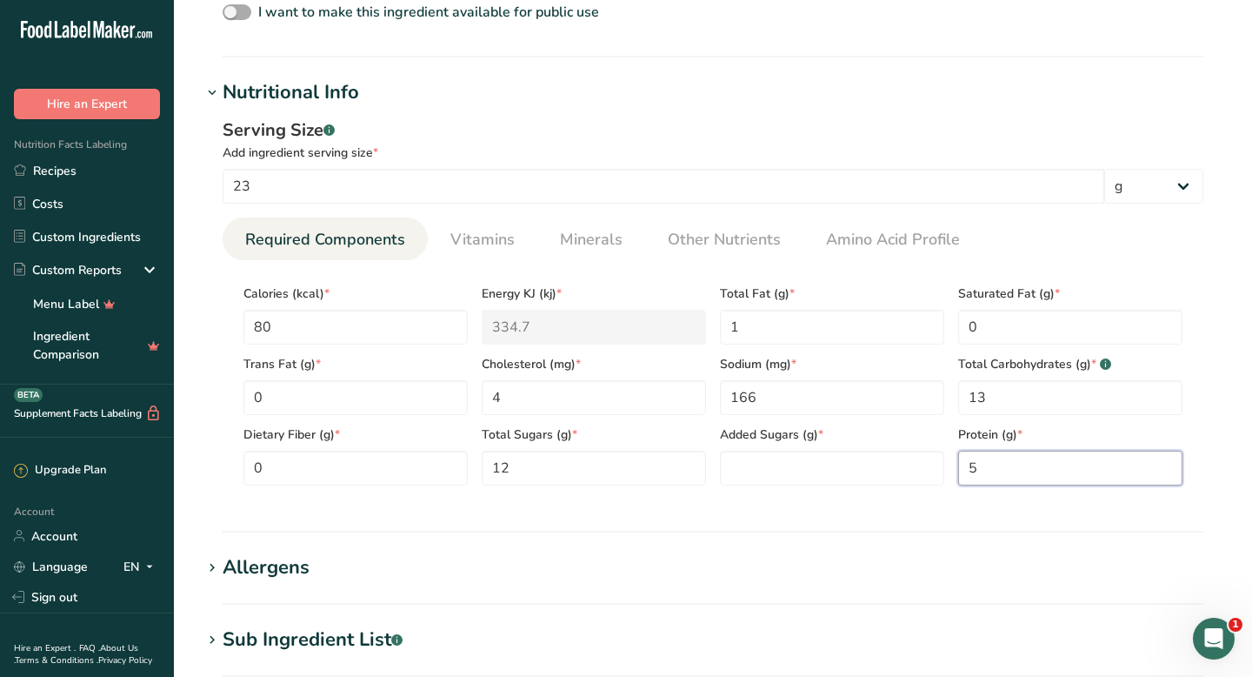
type input "5"
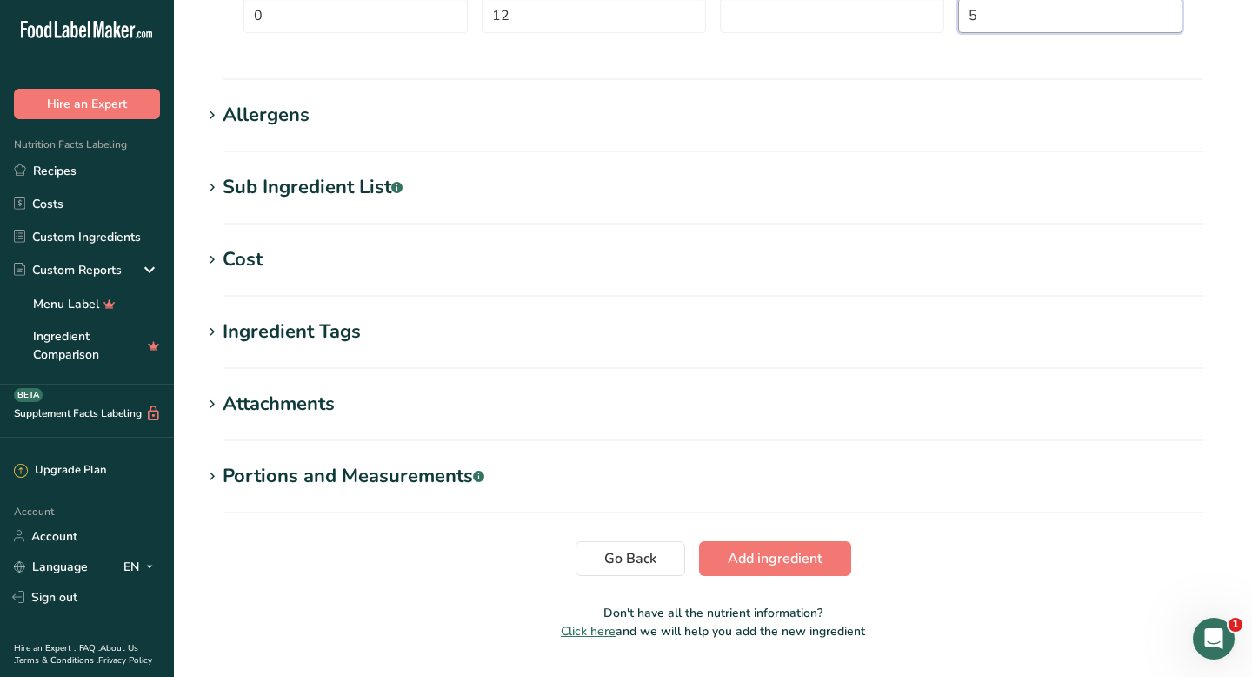
scroll to position [1072, 0]
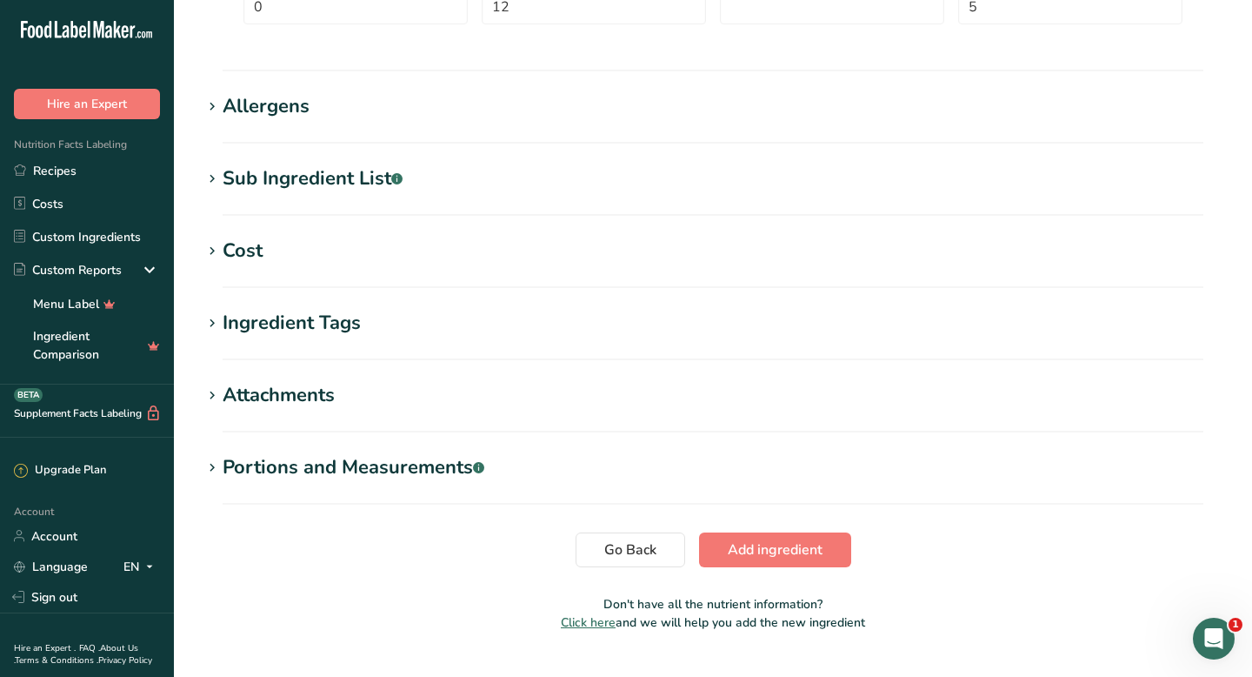
click at [278, 111] on div "Allergens" at bounding box center [266, 106] width 87 height 29
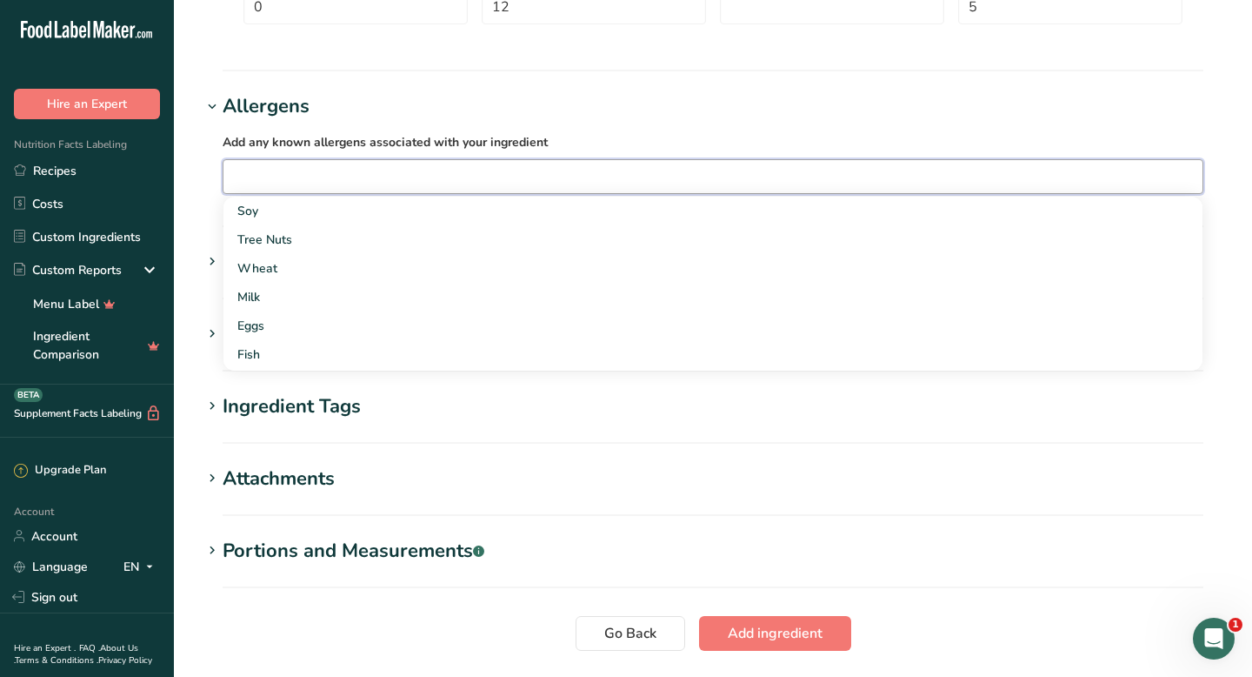
click at [288, 170] on input "text" at bounding box center [713, 176] width 979 height 27
type input "D"
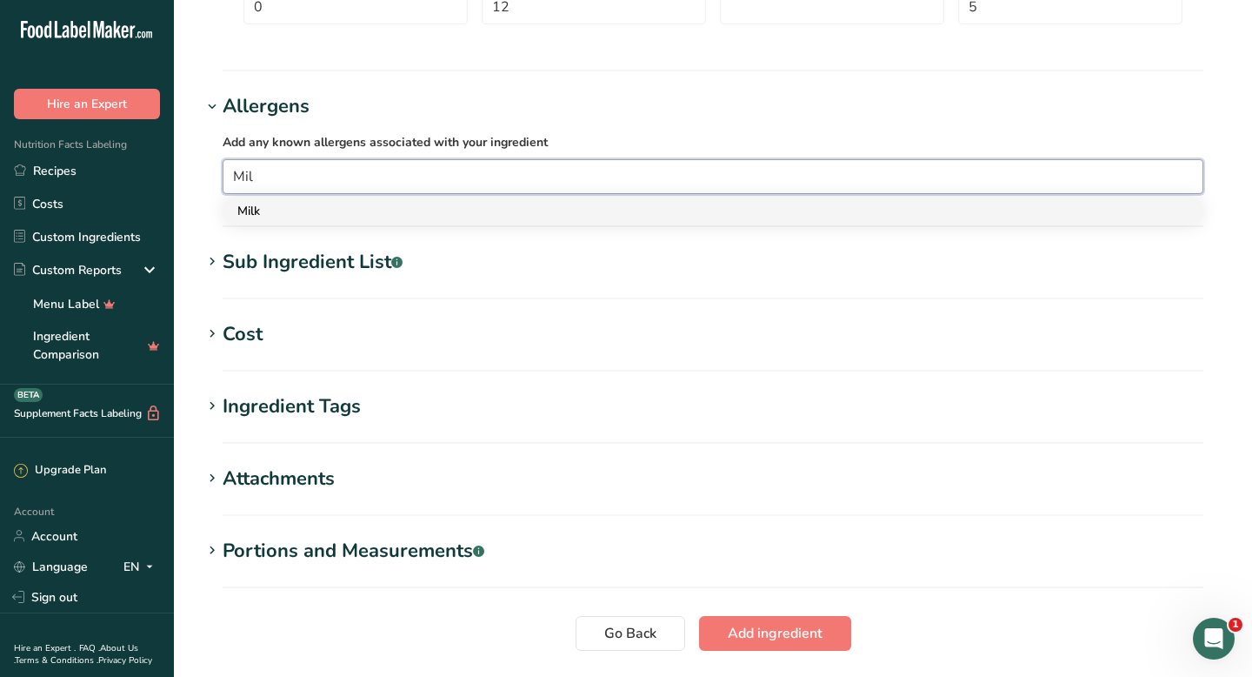
type input "Mil"
click at [284, 210] on div "Milk" at bounding box center [699, 211] width 924 height 18
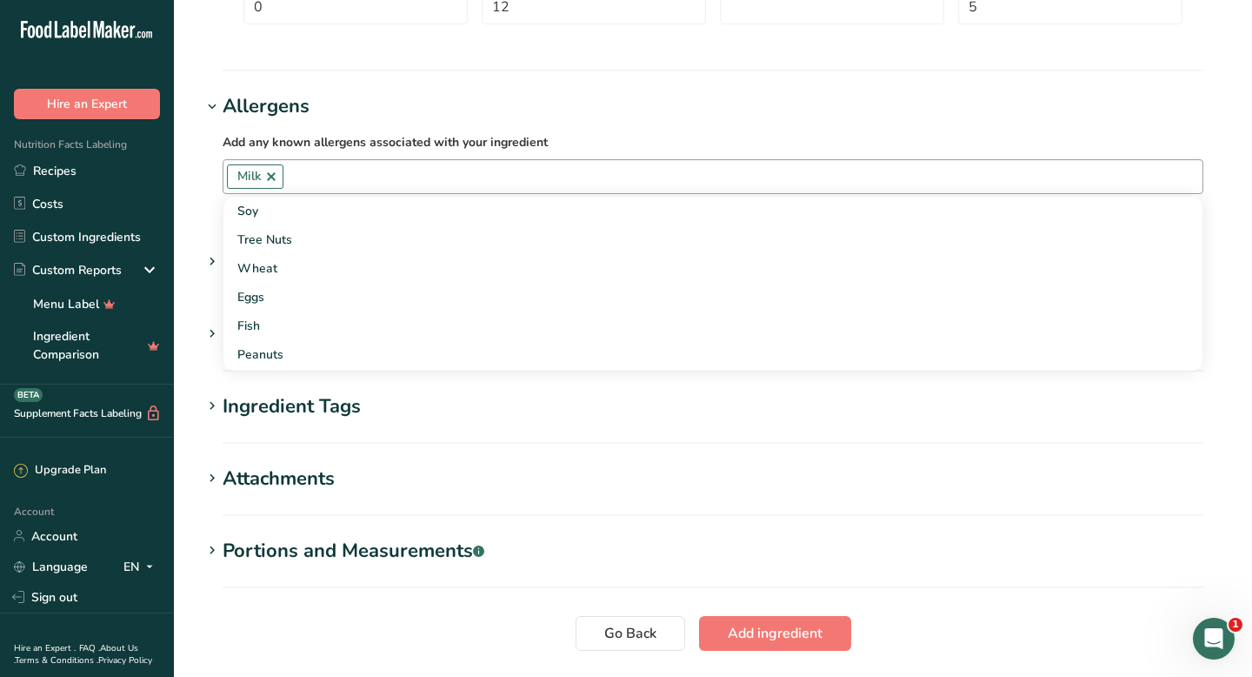
click at [288, 270] on div "Sub Ingredient List .a-a{fill:#347362;}.b-a{fill:#fff;}" at bounding box center [313, 262] width 180 height 29
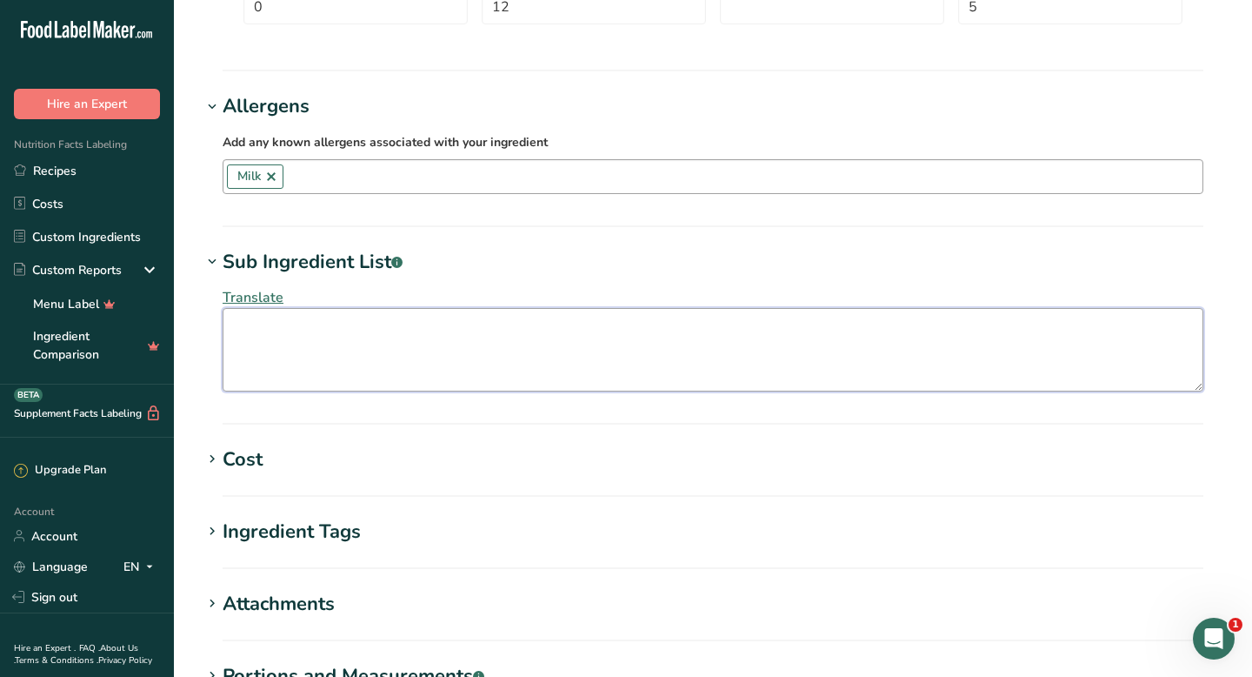
click at [281, 348] on textarea at bounding box center [713, 349] width 981 height 83
type textarea "A"
paste textarea "sweet dairy whey, and [MEDICAL_DATA]"
type textarea "a cultured blend of sweet cream churned buttermilk, sweet dairy whey, and [MEDI…"
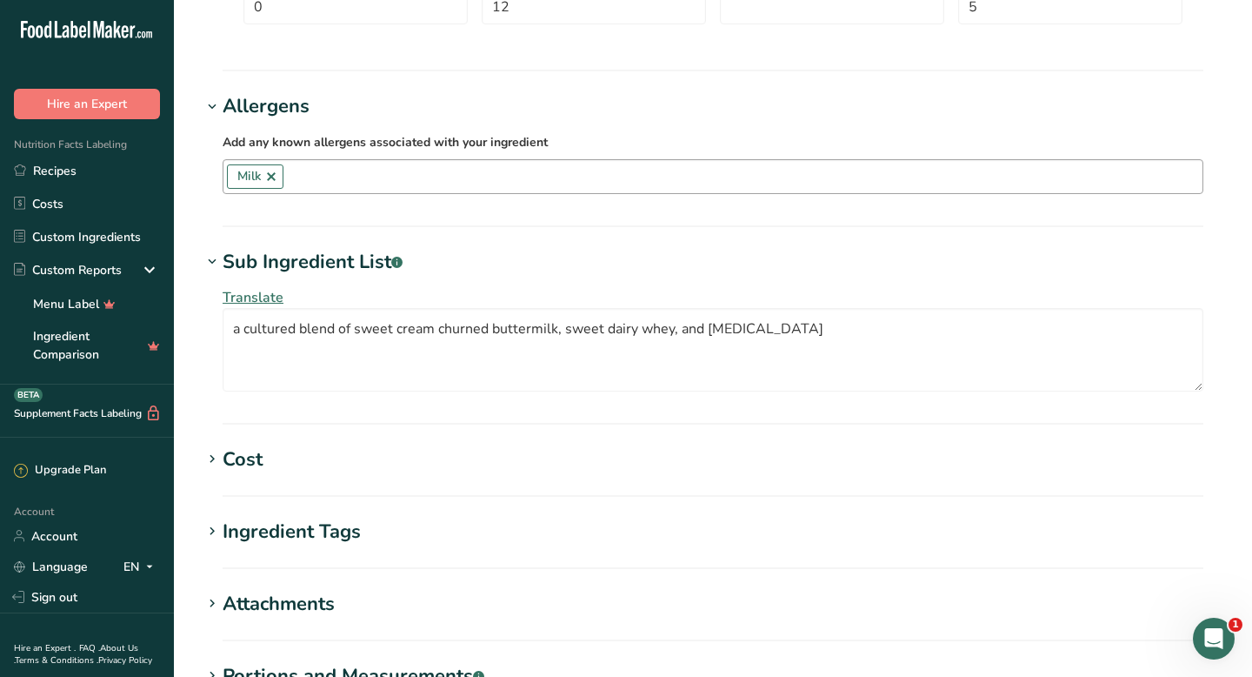
click at [654, 474] on section "Cost Price($) .a-a{fill:#347362;}.b-a{fill:#fff;} Amount Unit Grams kg mg mcg l…" at bounding box center [713, 470] width 1023 height 51
click at [368, 459] on h1 "Cost" at bounding box center [713, 459] width 1023 height 29
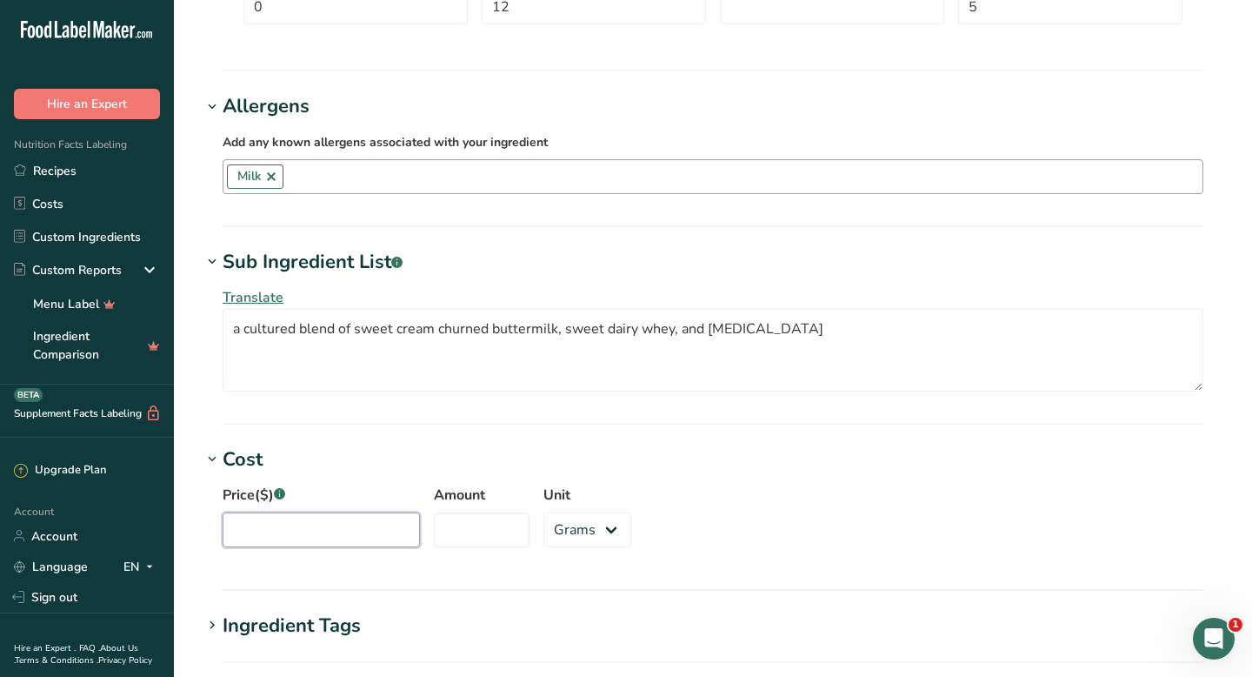
click at [323, 518] on input "Price($) .a-a{fill:#347362;}.b-a{fill:#fff;}" at bounding box center [321, 529] width 197 height 35
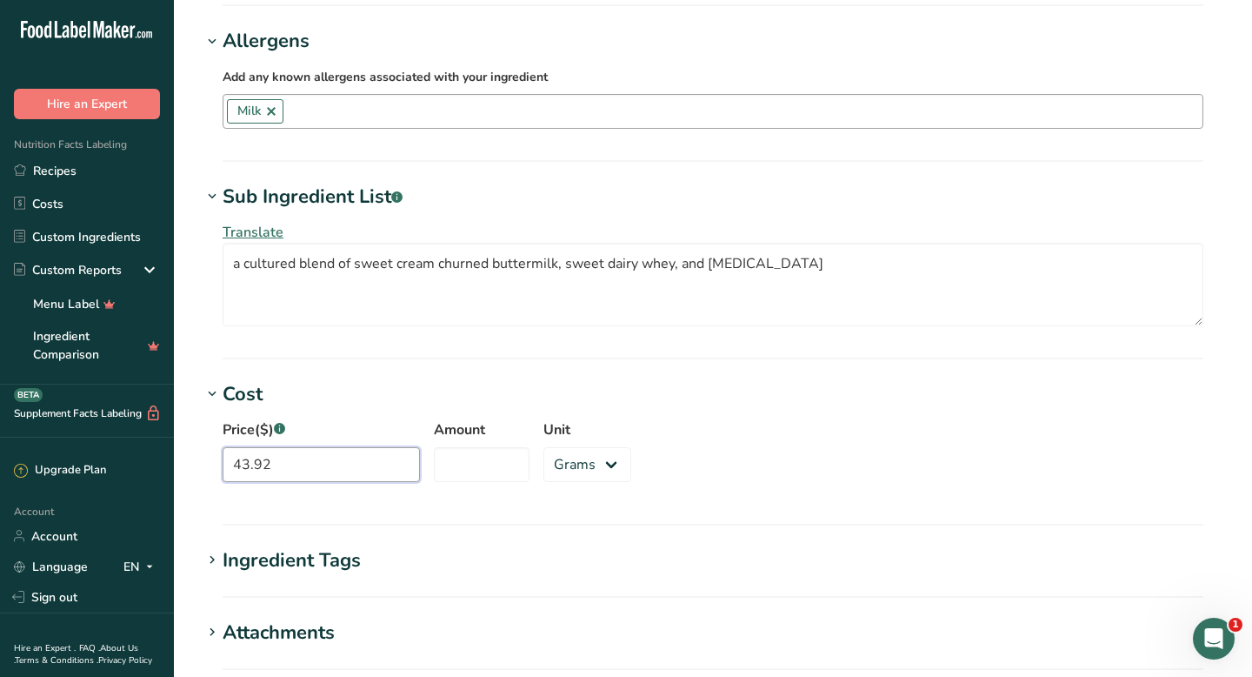
scroll to position [1140, 0]
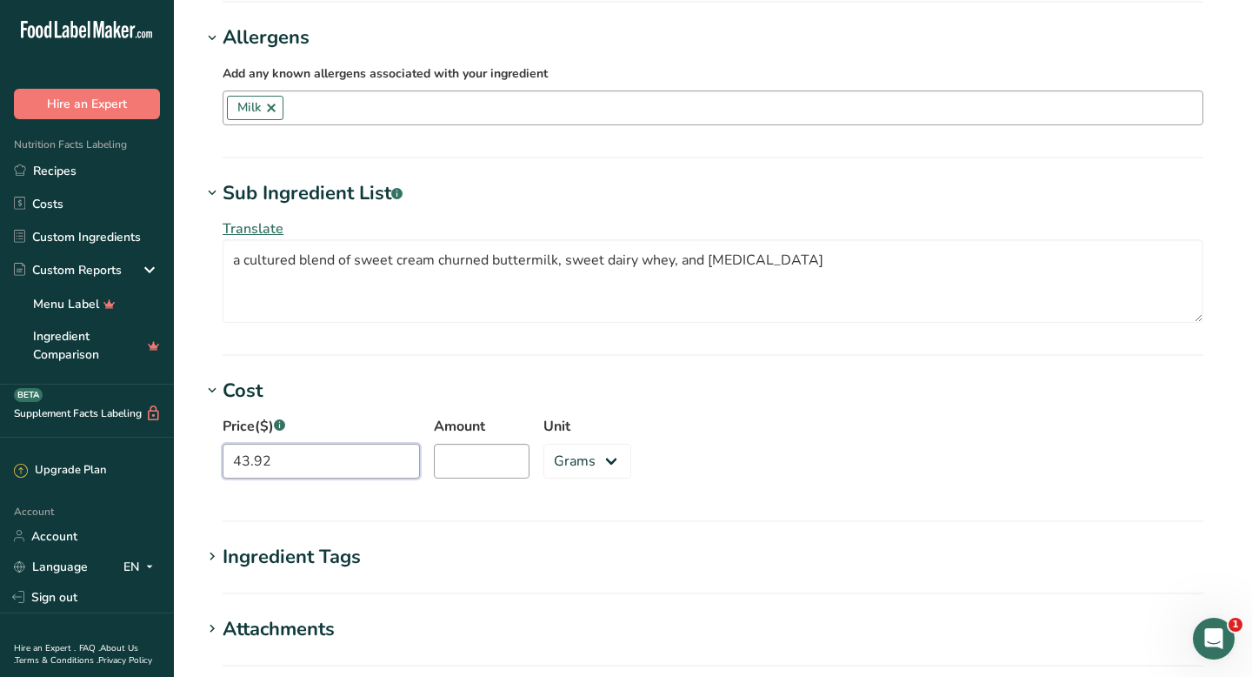
type input "43.92"
click at [444, 472] on input "Amount" at bounding box center [482, 461] width 96 height 35
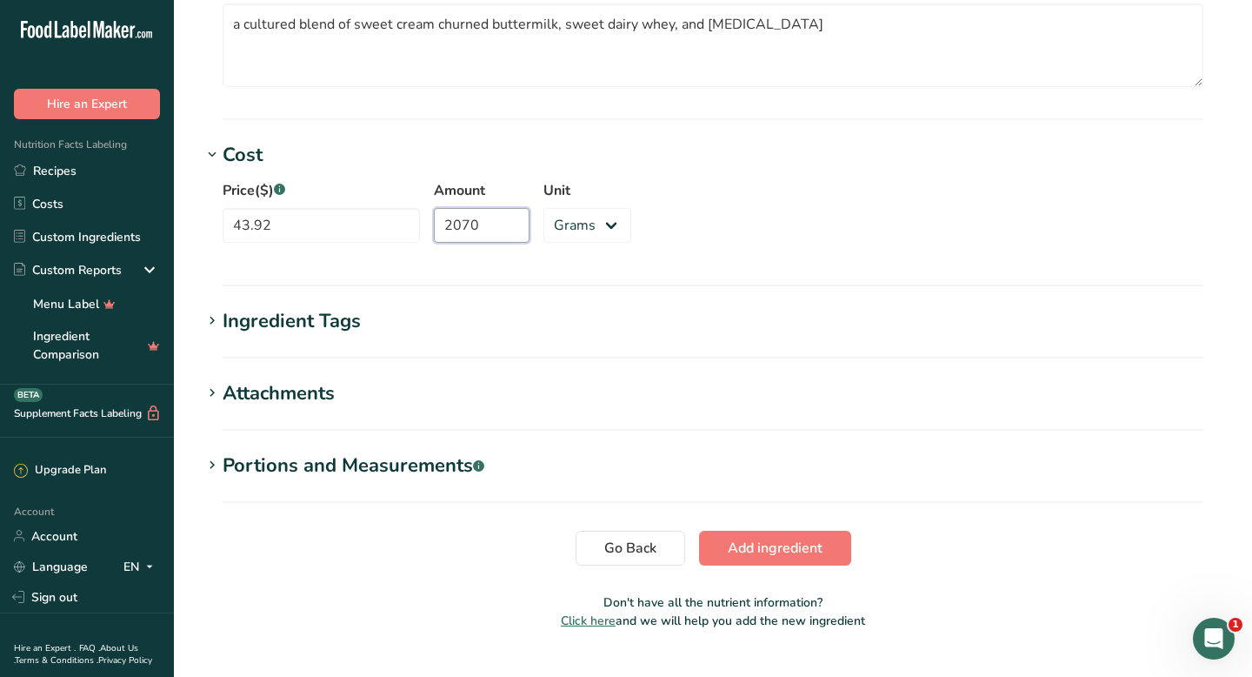
scroll to position [1413, 0]
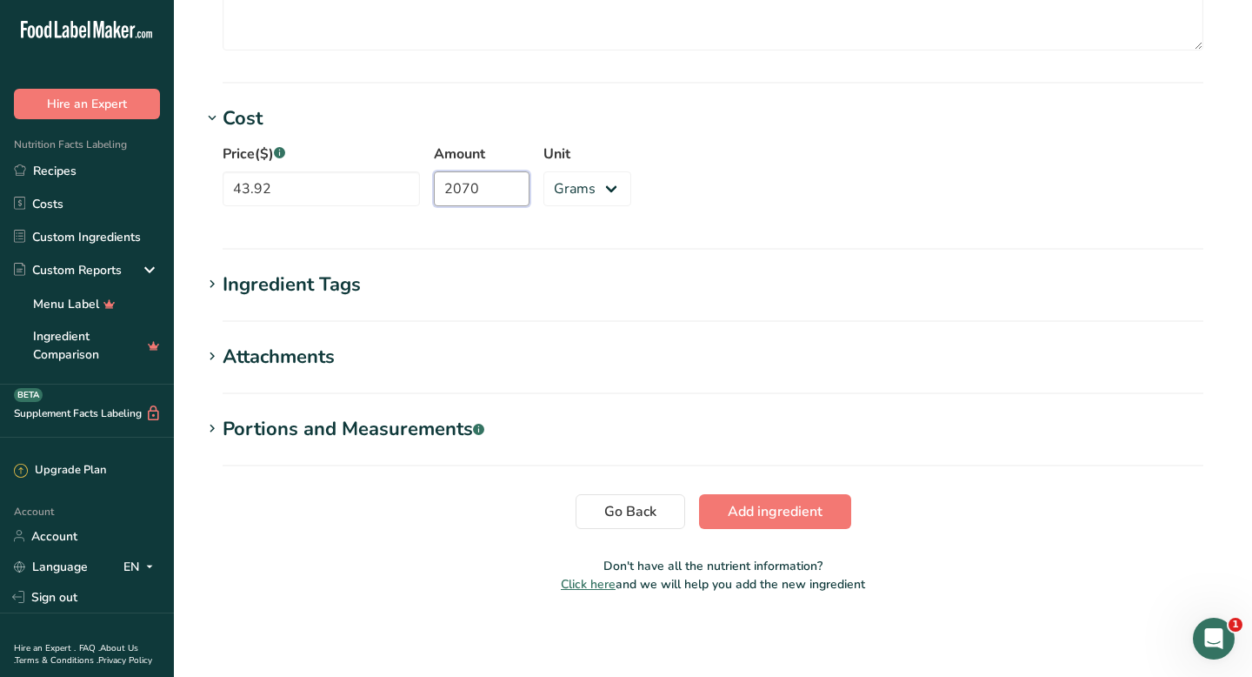
type input "2070"
click at [409, 431] on div "Portions and Measurements .a-a{fill:#347362;}.b-a{fill:#fff;}" at bounding box center [354, 429] width 262 height 29
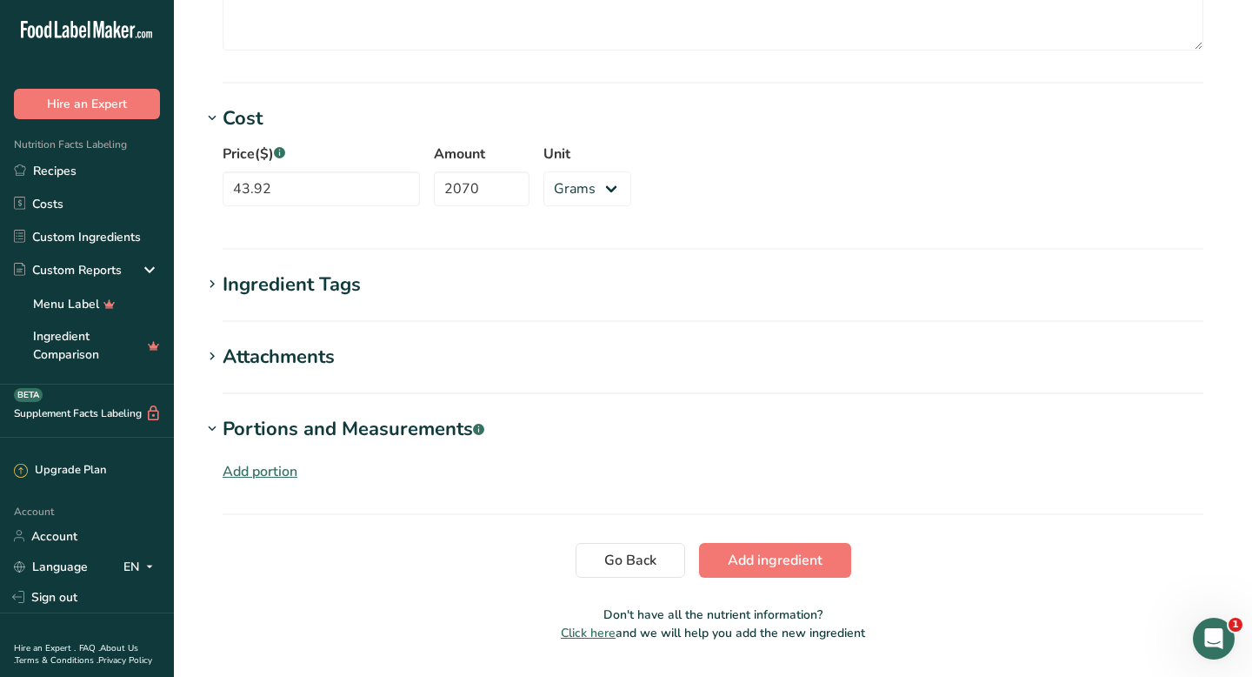
click at [265, 469] on div "Add portion" at bounding box center [260, 471] width 75 height 21
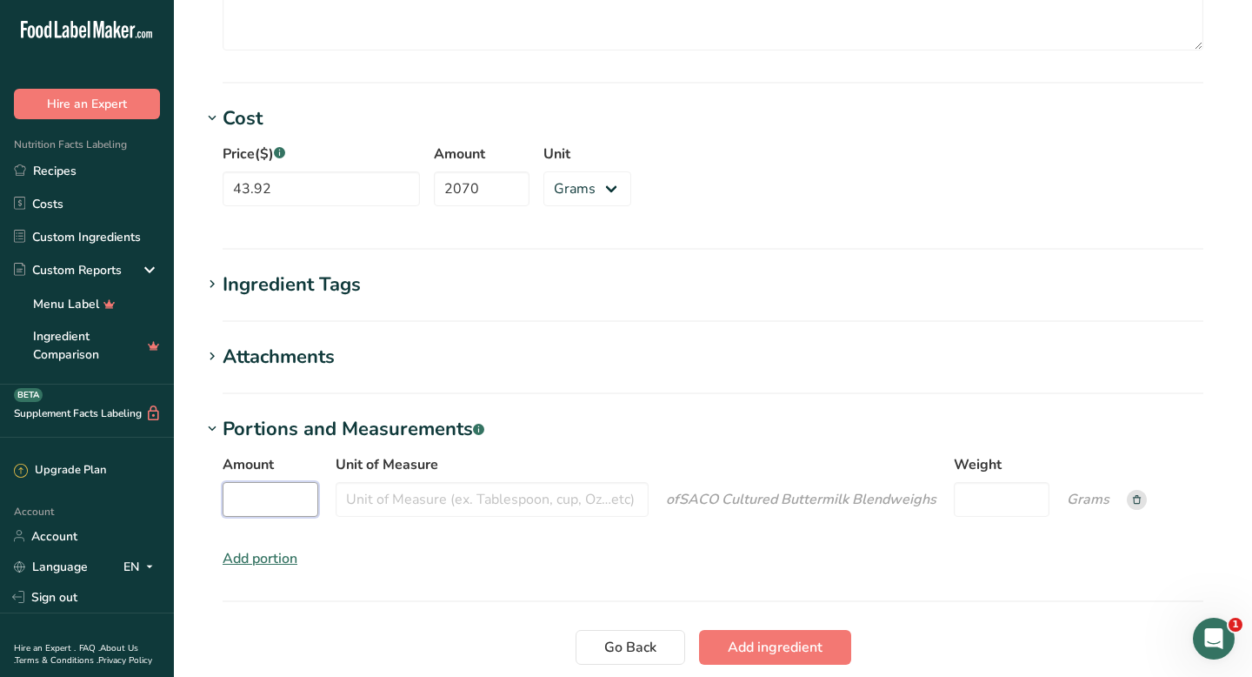
click at [276, 500] on input "Amount" at bounding box center [271, 499] width 96 height 35
type input "4"
click at [585, 503] on input "Unit of Measure" at bounding box center [492, 499] width 313 height 35
type input "tablespoons"
click at [852, 512] on input "Weight" at bounding box center [995, 499] width 96 height 35
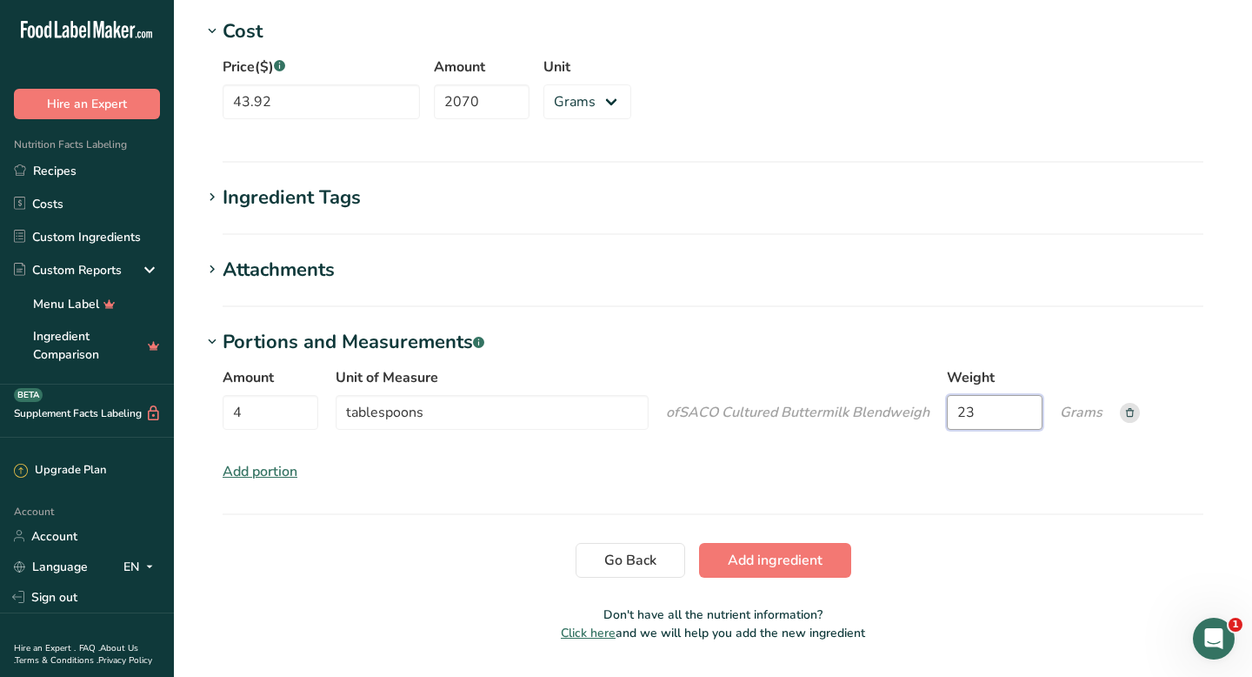
scroll to position [1548, 0]
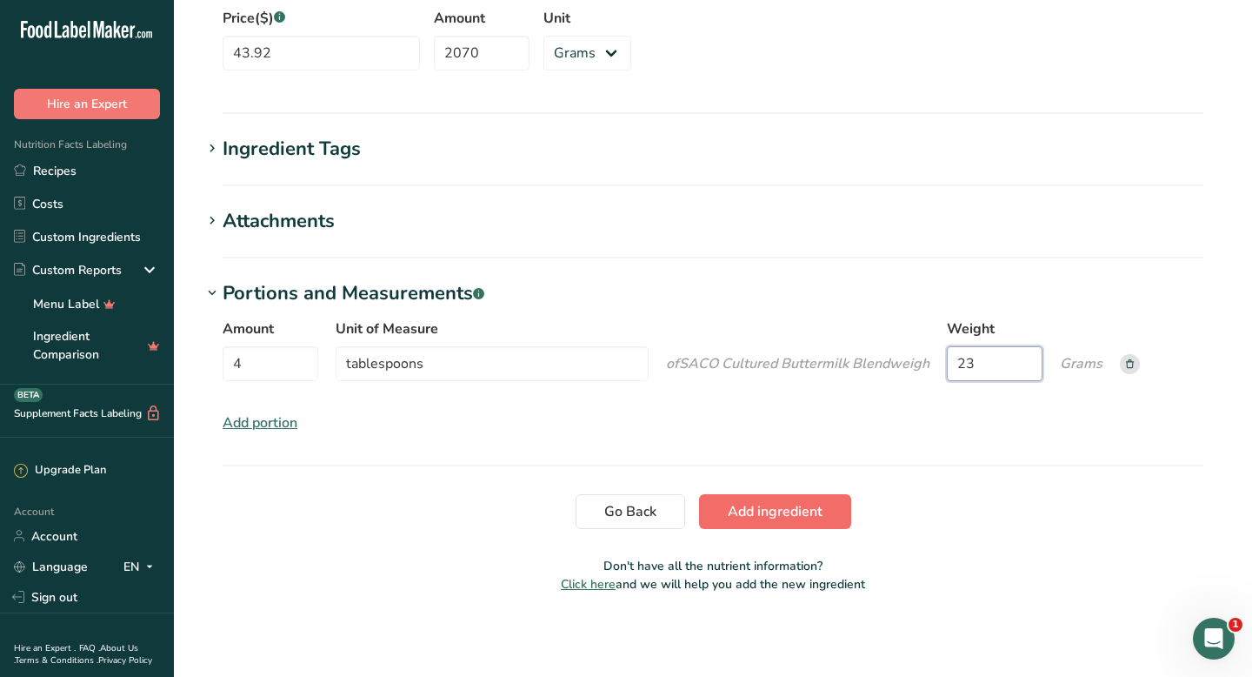
type input "23"
click at [811, 511] on span "Add ingredient" at bounding box center [775, 511] width 95 height 21
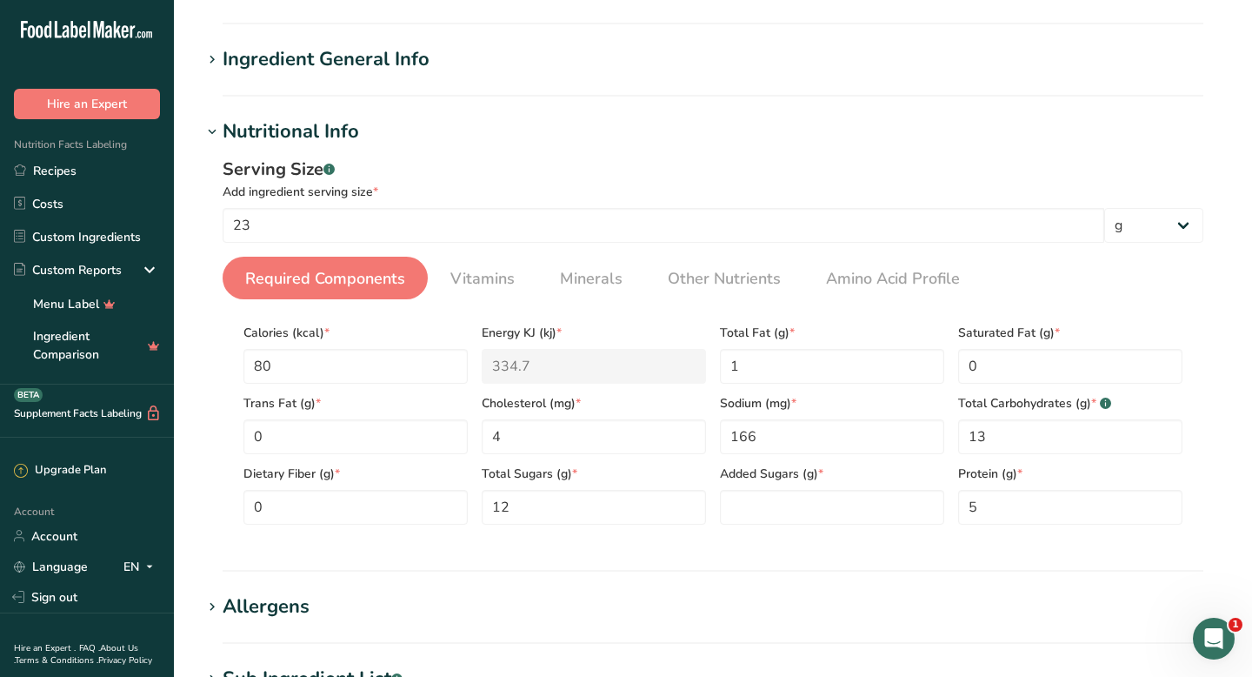
scroll to position [107, 0]
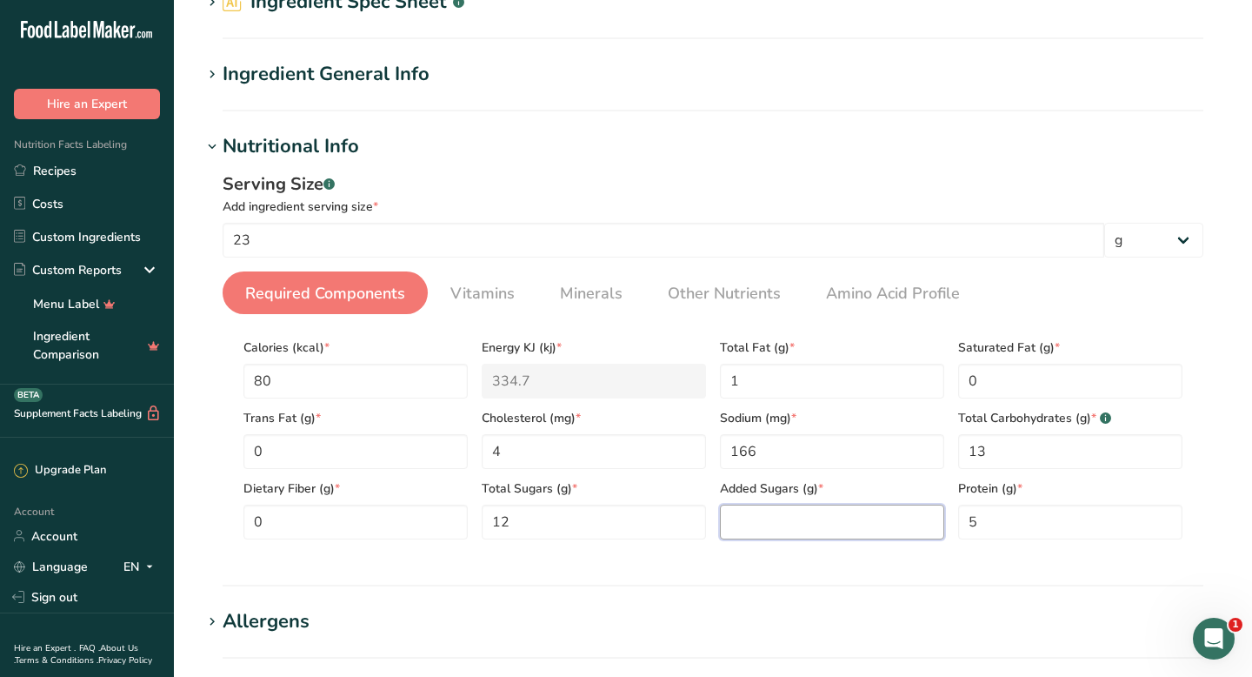
click at [771, 533] on Sugars "number" at bounding box center [832, 521] width 224 height 35
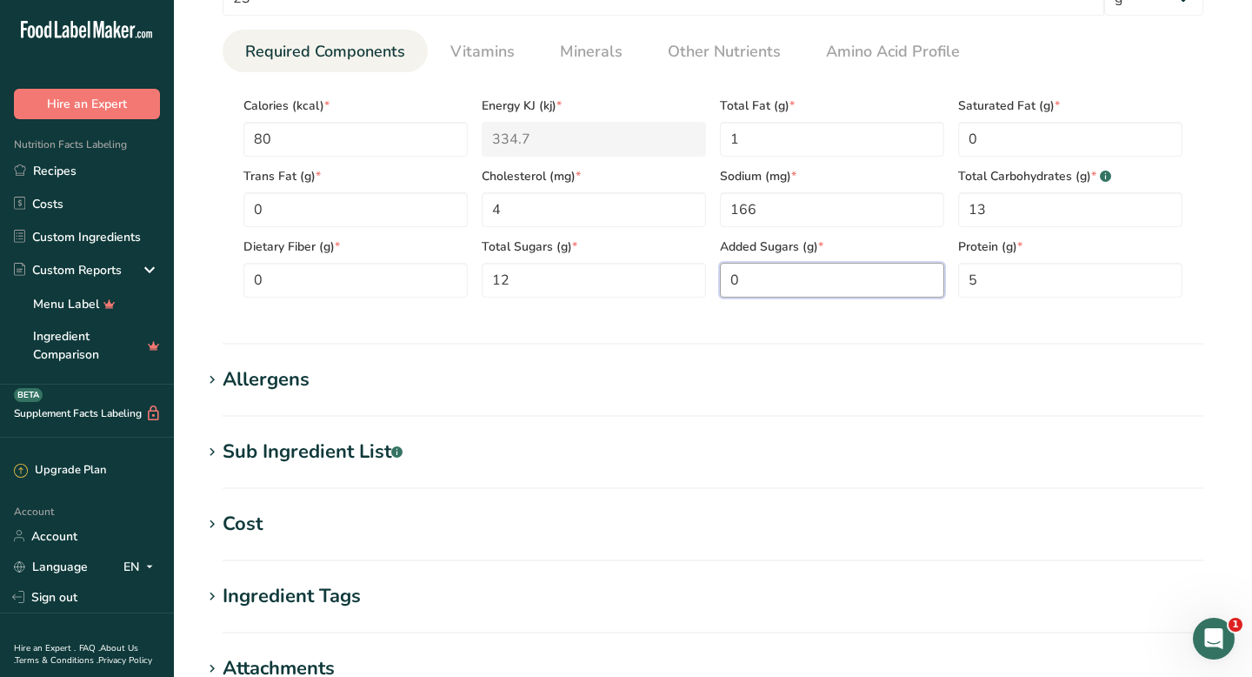
scroll to position [660, 0]
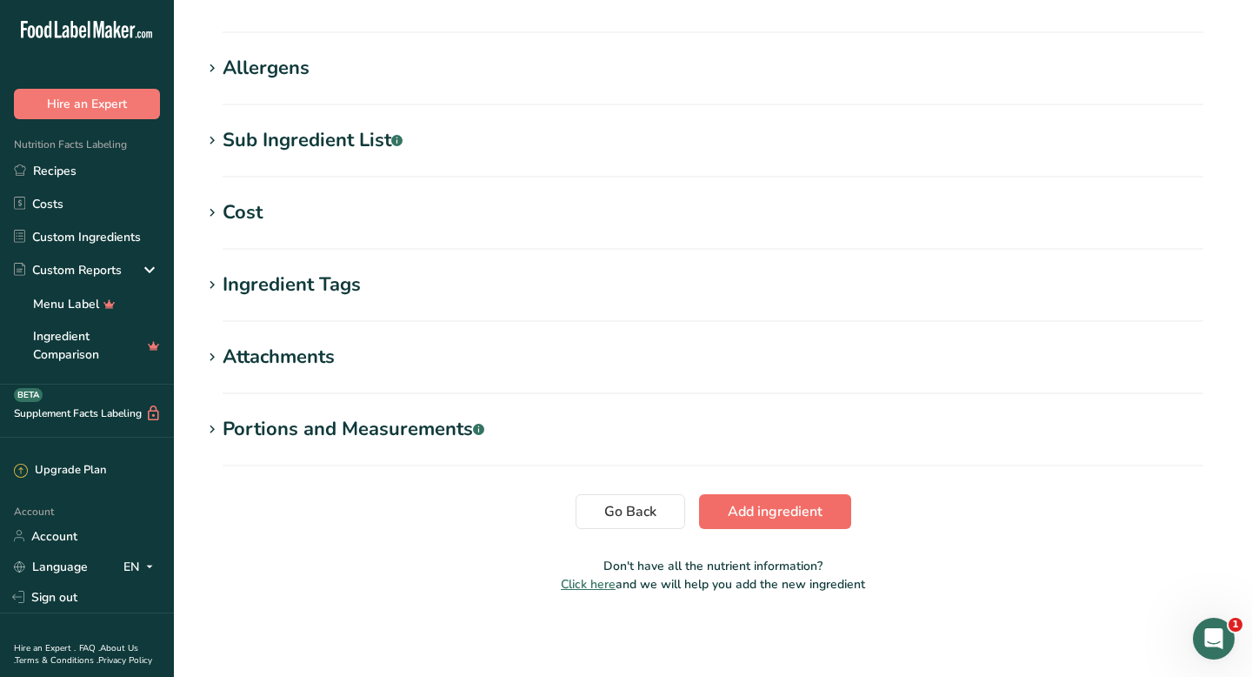
type Sugars "0"
click at [746, 511] on span "Add ingredient" at bounding box center [775, 511] width 95 height 21
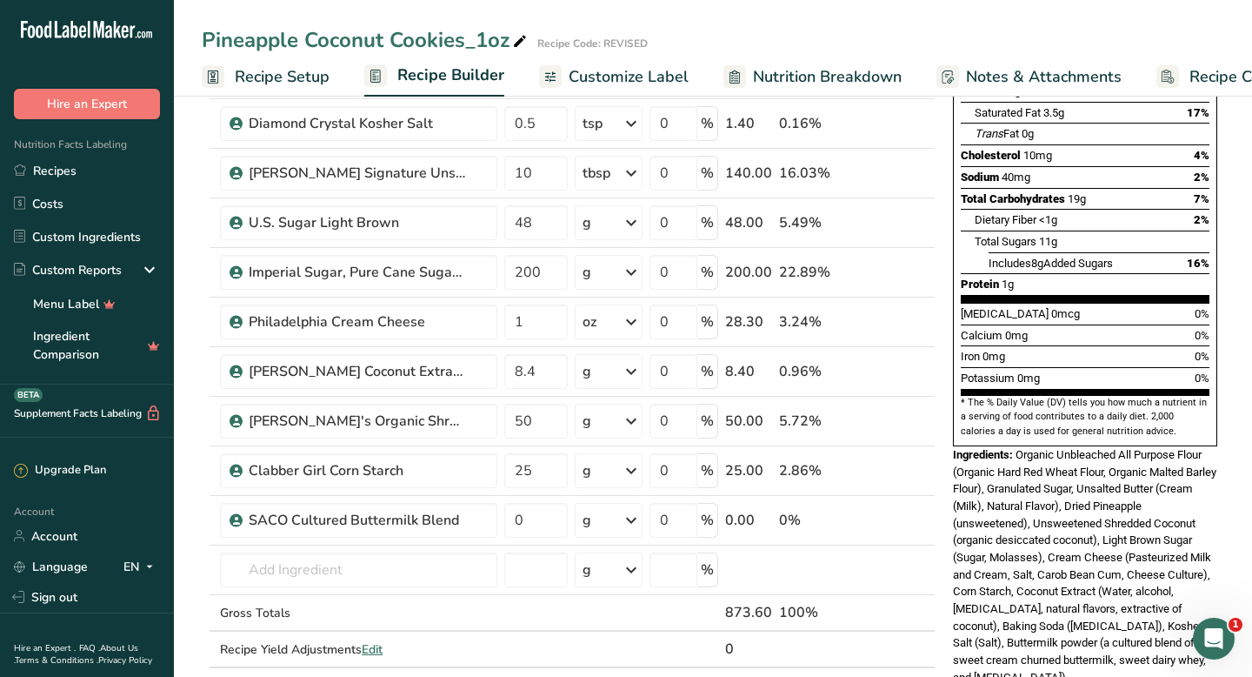
scroll to position [283, 0]
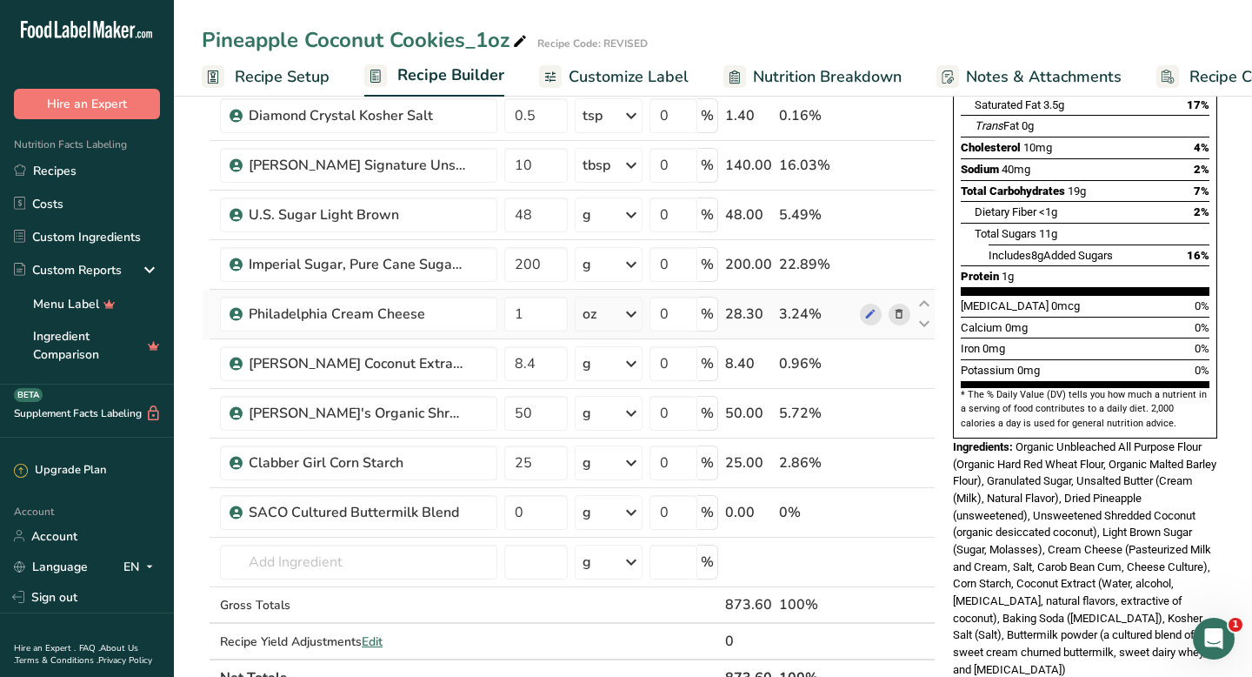
click at [852, 314] on icon at bounding box center [899, 314] width 12 height 18
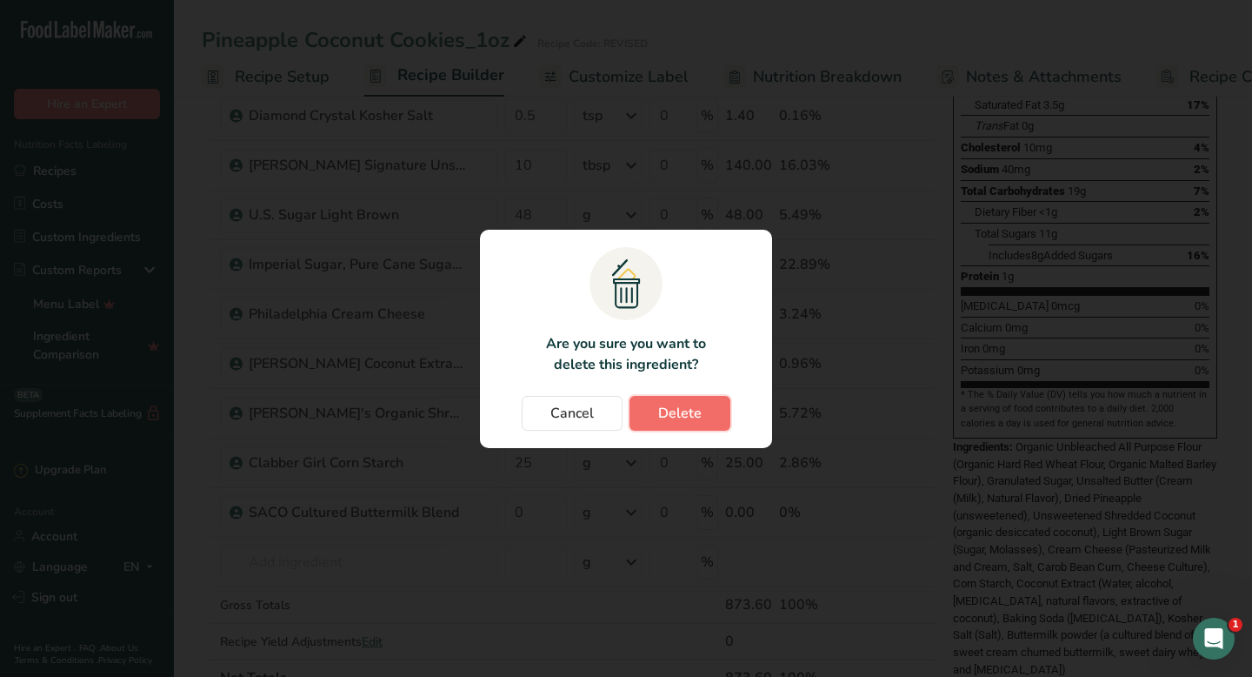
click at [678, 411] on span "Delete" at bounding box center [679, 413] width 43 height 21
type input "8.4"
type input "50"
type input "25"
type input "0"
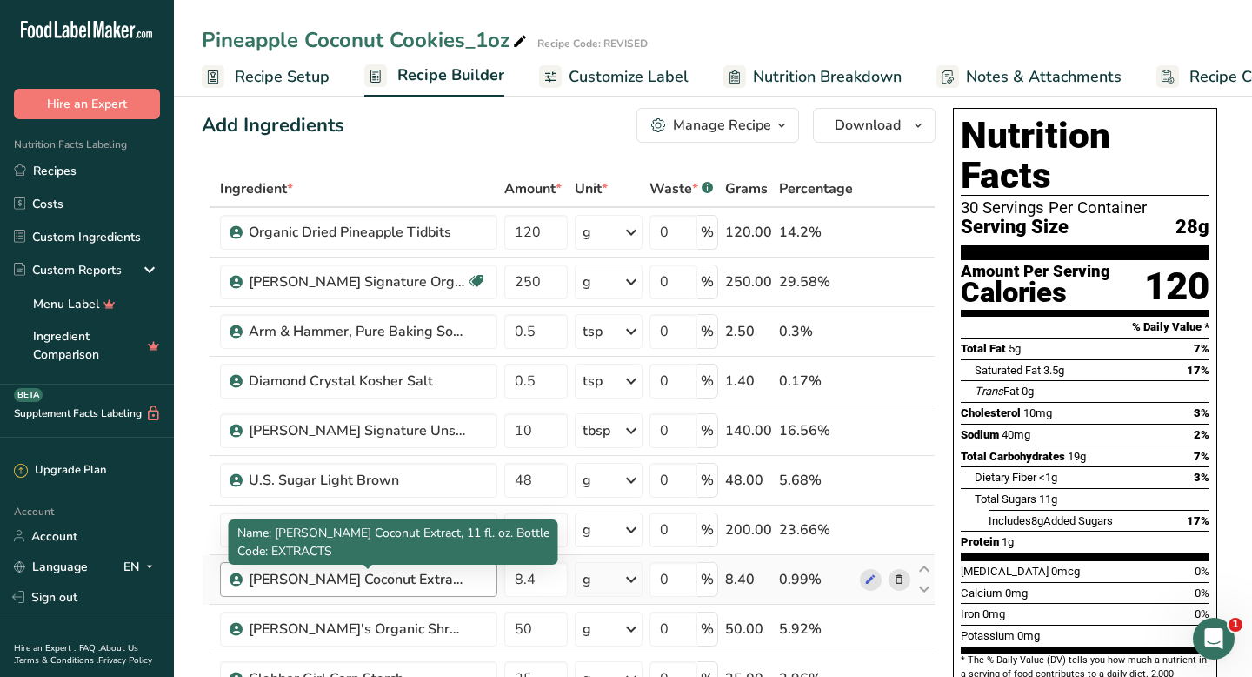
scroll to position [6, 0]
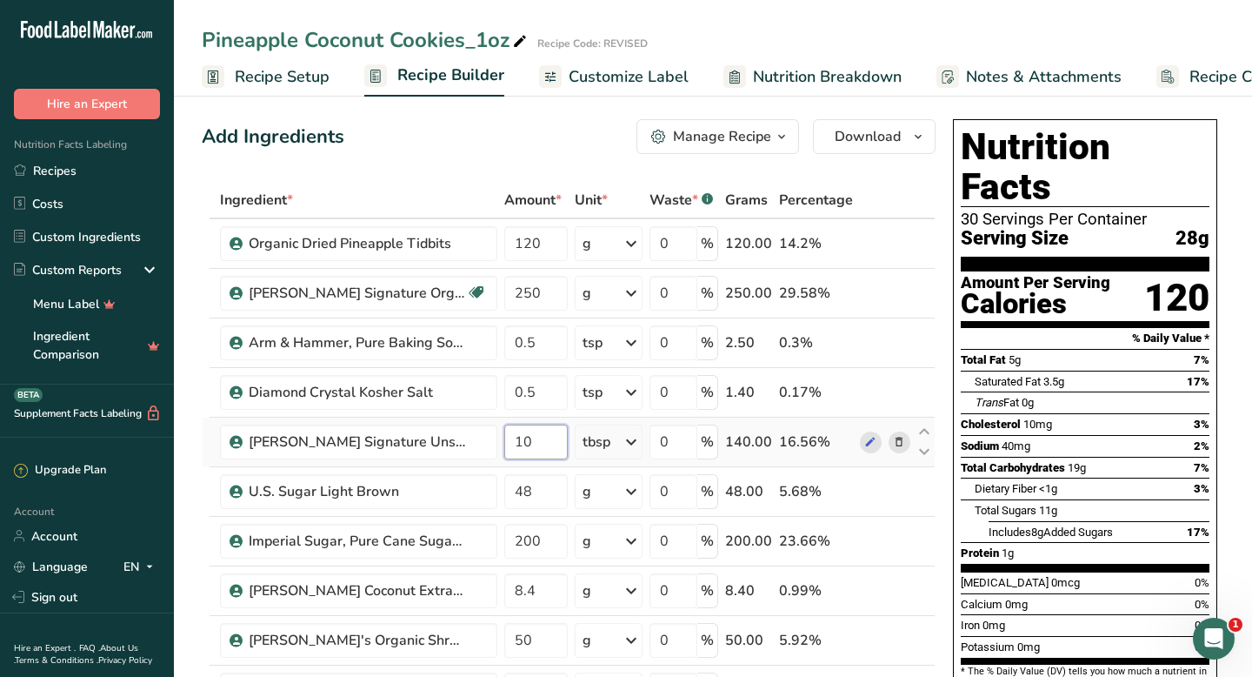
click at [530, 440] on input "10" at bounding box center [535, 441] width 63 height 35
type input "12"
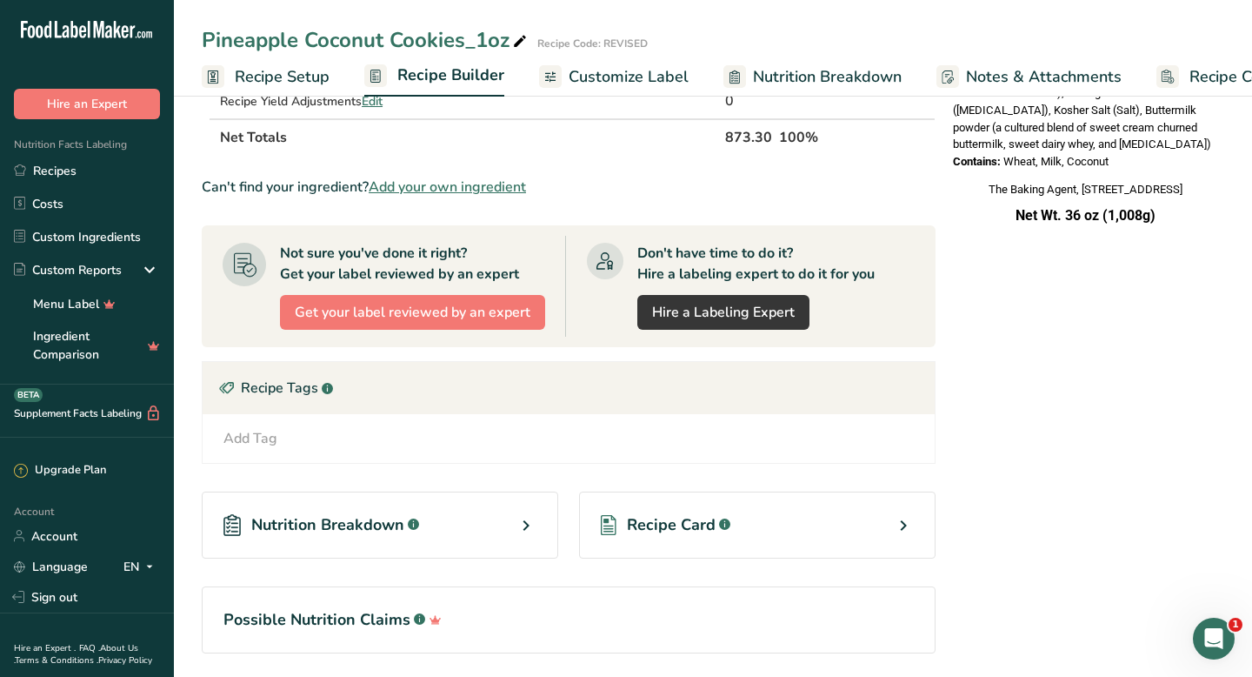
scroll to position [833, 0]
